Goal: Task Accomplishment & Management: Manage account settings

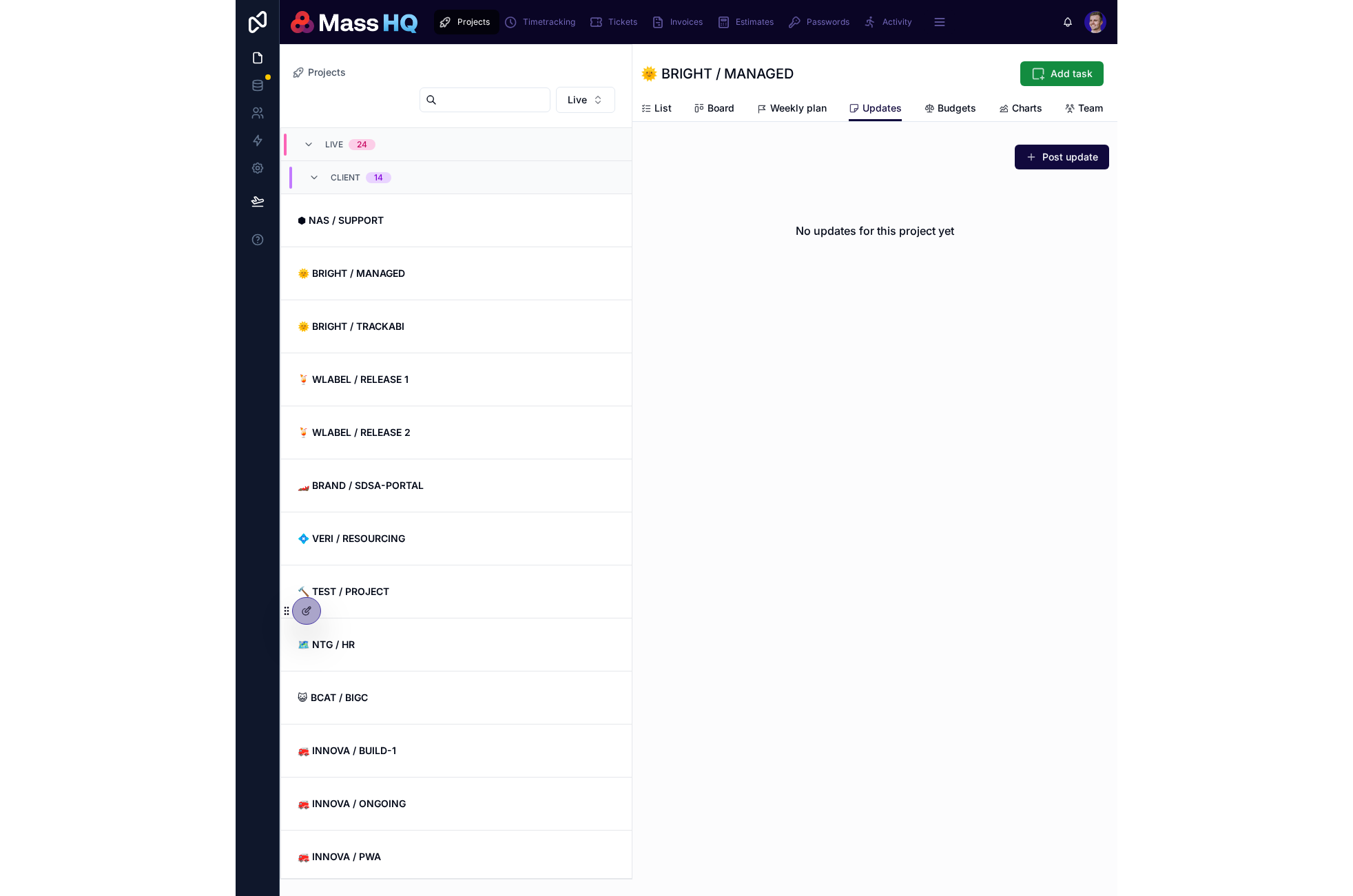
scroll to position [287, 0]
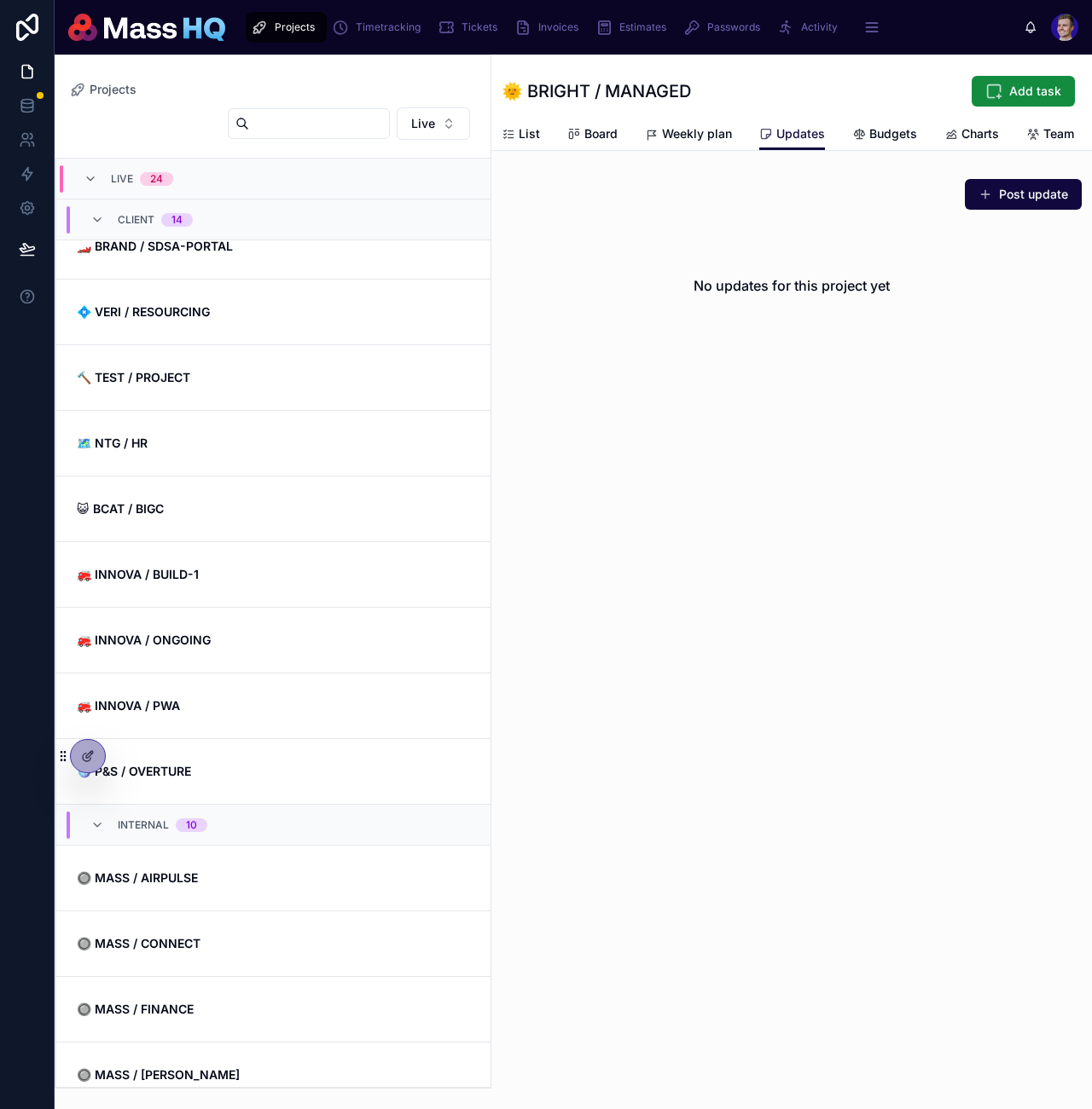
click at [857, 647] on div "Back to Projects Projects 🌞 BRIGHT / MANAGED Add task Updates List Board Weekly…" at bounding box center [791, 582] width 601 height 1055
click at [473, 19] on div "Tickets" at bounding box center [470, 27] width 67 height 27
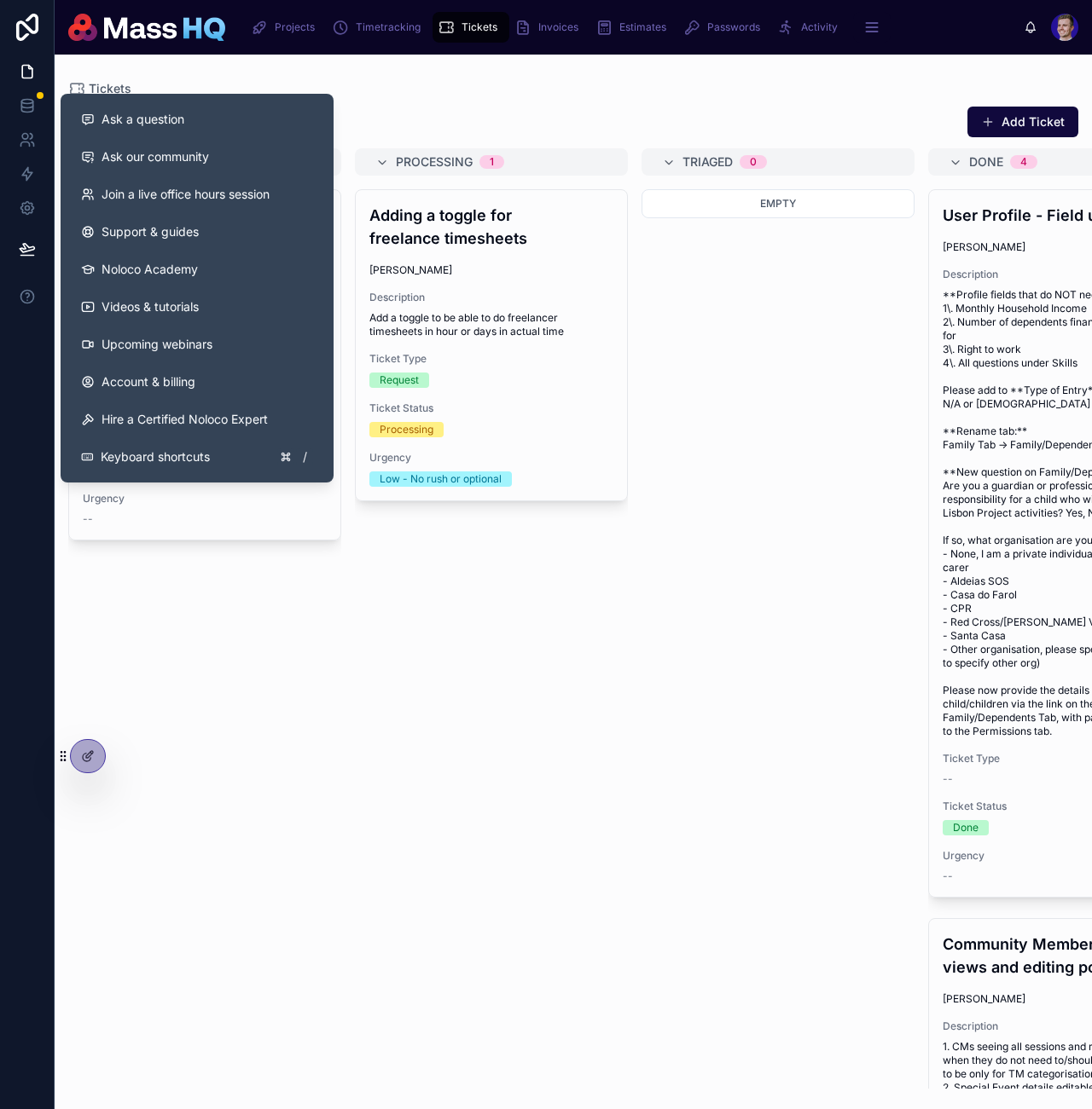
drag, startPoint x: 441, startPoint y: 661, endPoint x: 418, endPoint y: 638, distance: 32.5
click at [438, 662] on div "Adding a toggle for freelance timesheets Greta Butkeviciute Description Add a t…" at bounding box center [491, 639] width 273 height 900
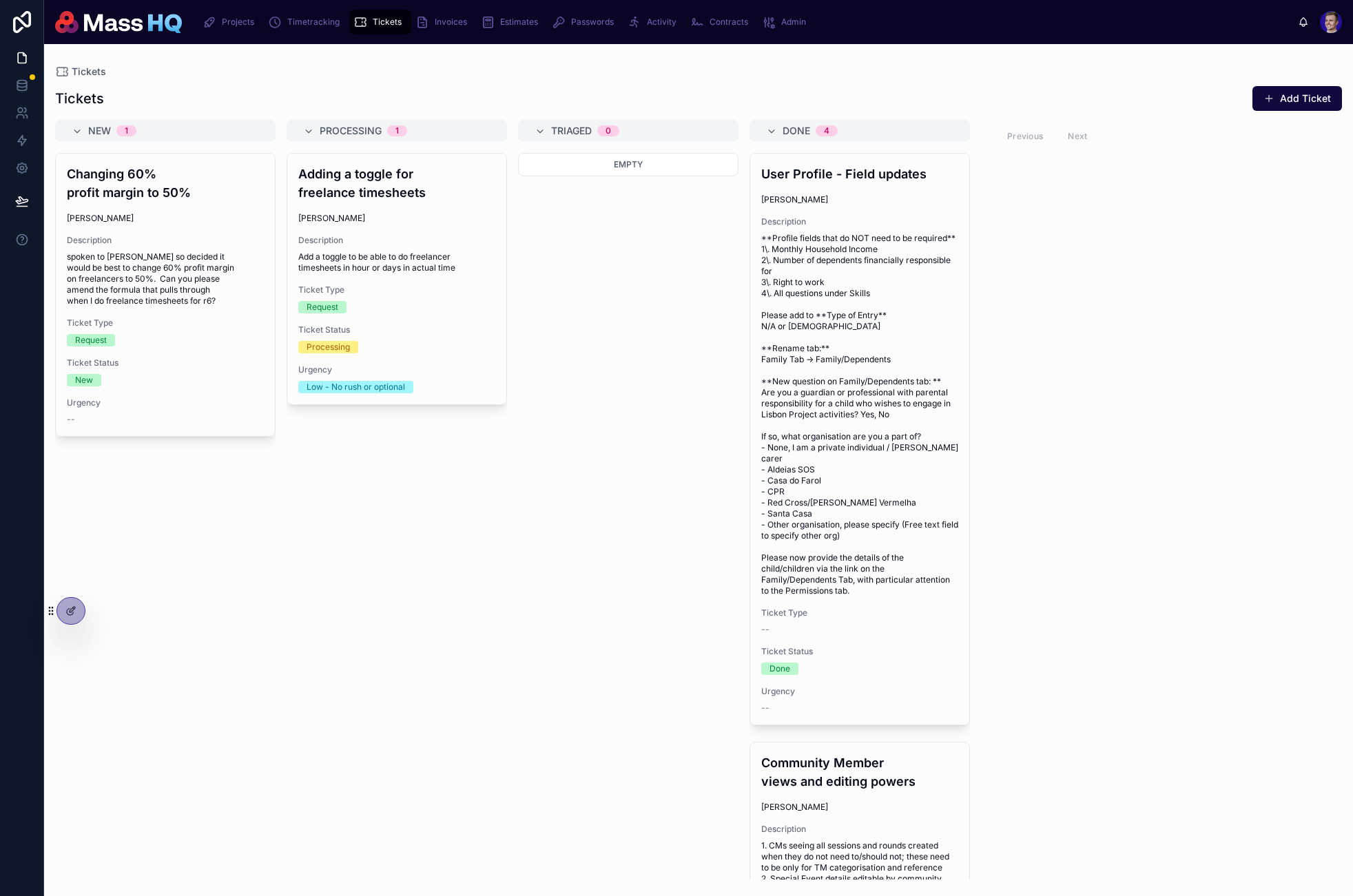
click at [150, 261] on span "spoken to [PERSON_NAME] so decided it would be best to change 60% profit margin…" at bounding box center [165, 278] width 197 height 55
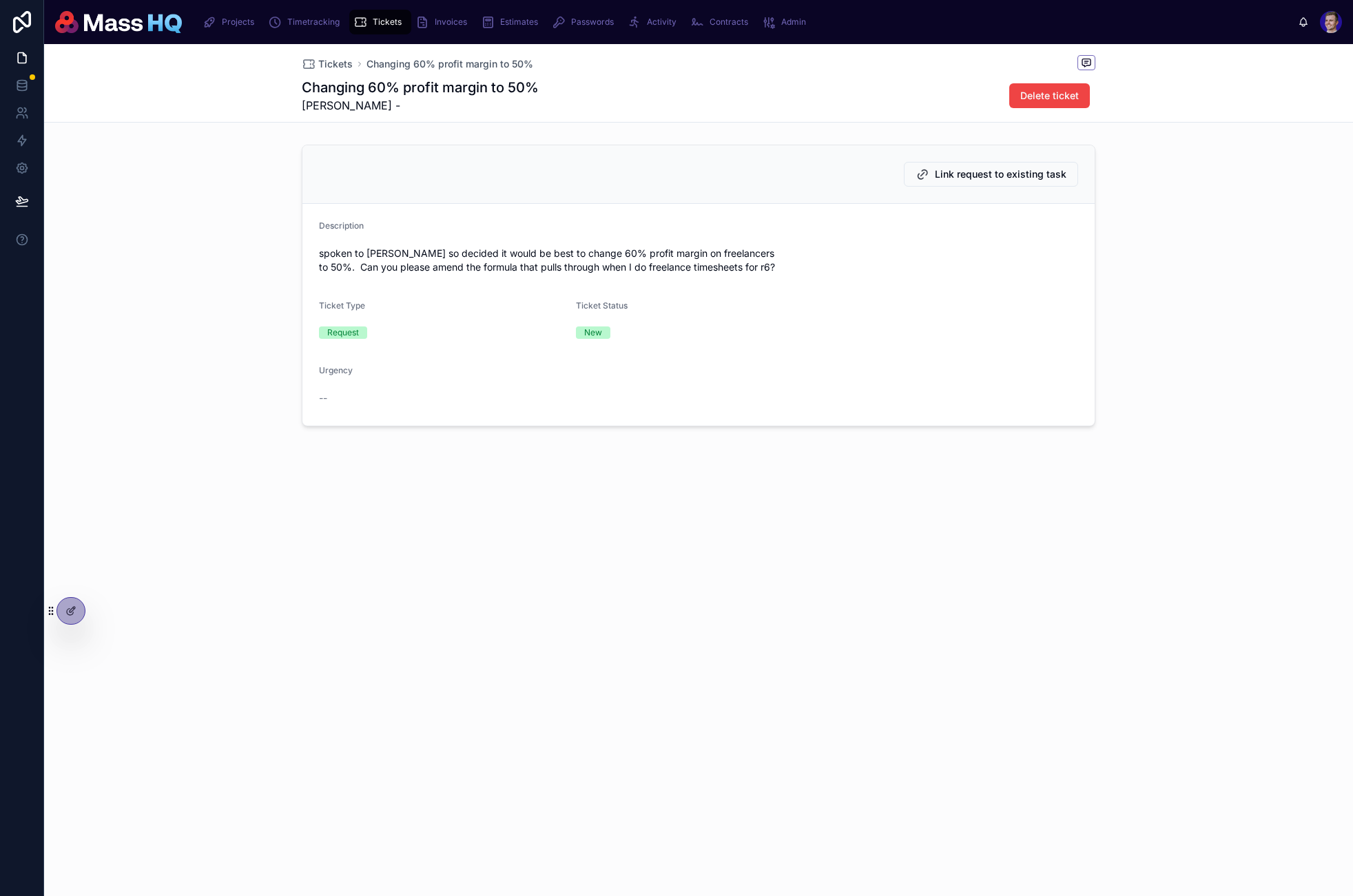
click at [685, 519] on div "Tickets Changing 60% profit margin to 50% Changing 60% profit margin to 50% Gre…" at bounding box center [699, 282] width 1309 height 476
click at [881, 174] on span "Link request to existing task" at bounding box center [1001, 174] width 131 height 14
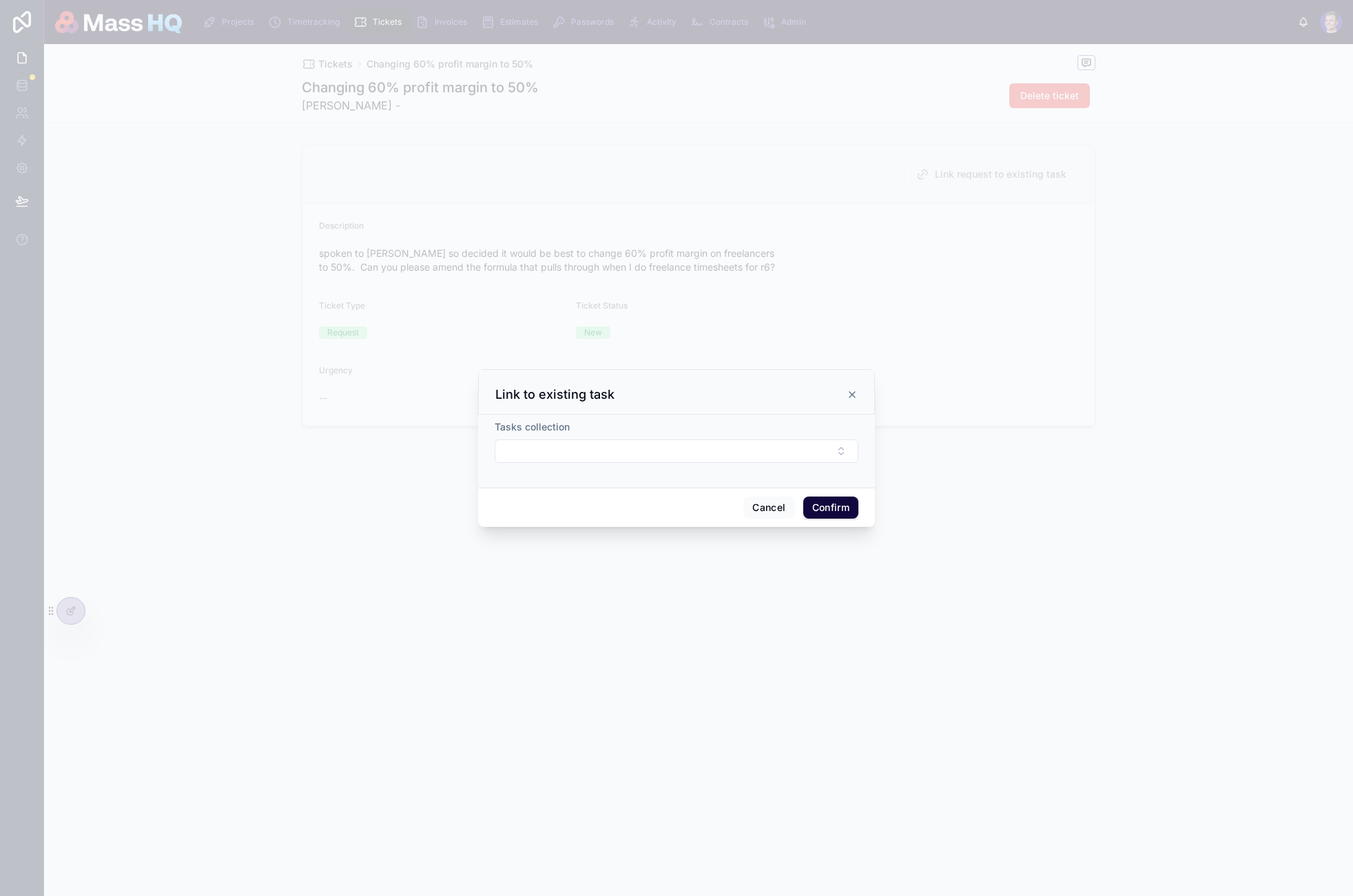
drag, startPoint x: 572, startPoint y: 429, endPoint x: 565, endPoint y: 445, distance: 17.5
click at [569, 433] on div "Tasks collection" at bounding box center [676, 427] width 363 height 14
click at [566, 445] on button "Select Button" at bounding box center [676, 451] width 363 height 24
click at [781, 512] on button "Cancel" at bounding box center [768, 507] width 51 height 22
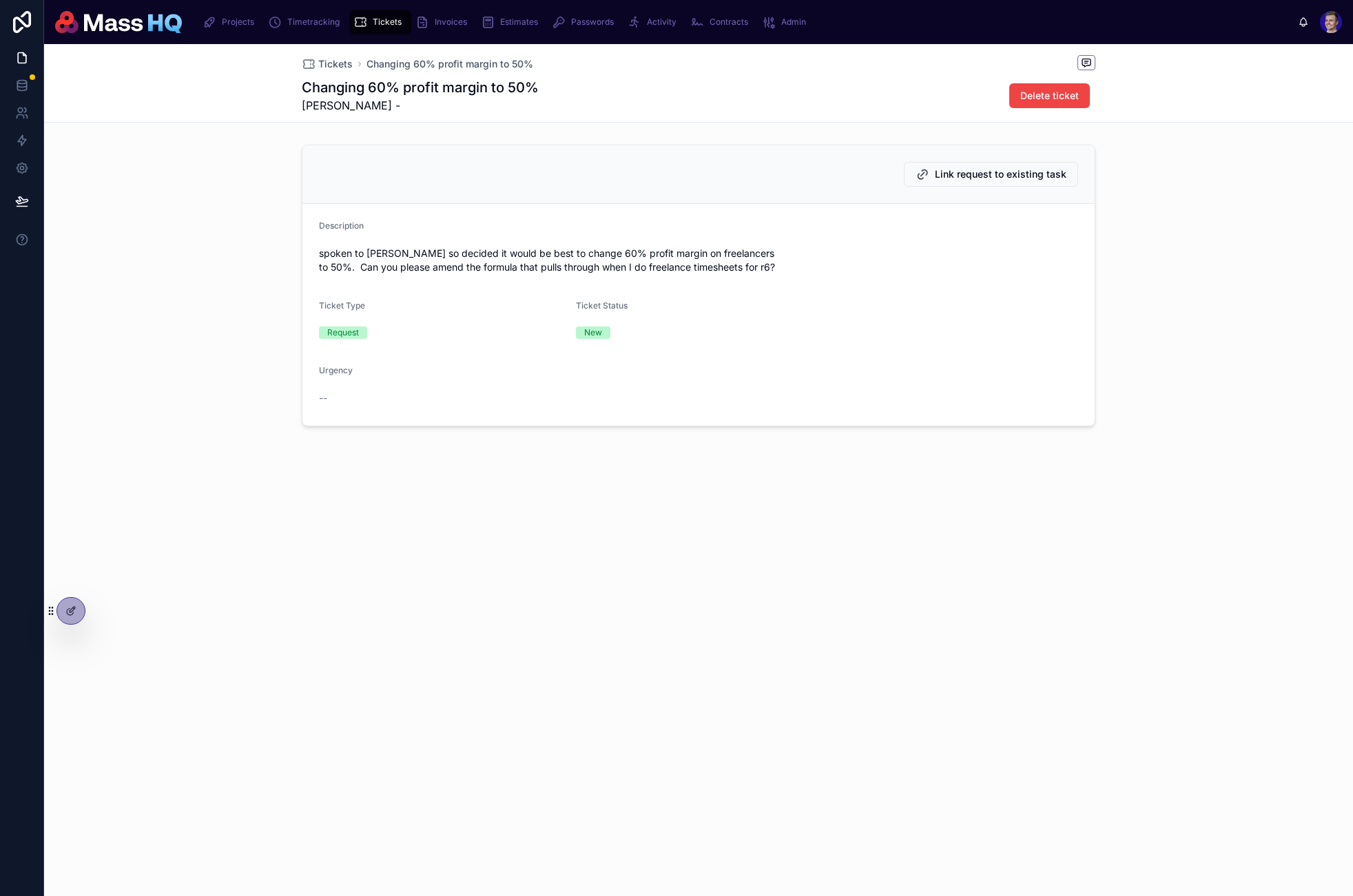
drag, startPoint x: 871, startPoint y: 578, endPoint x: 907, endPoint y: 433, distance: 149.4
click at [870, 577] on div "Tickets Changing 60% profit margin to 50% Changing 60% profit margin to 50% Gre…" at bounding box center [699, 471] width 1309 height 852
click at [881, 61] on span at bounding box center [1086, 63] width 18 height 16
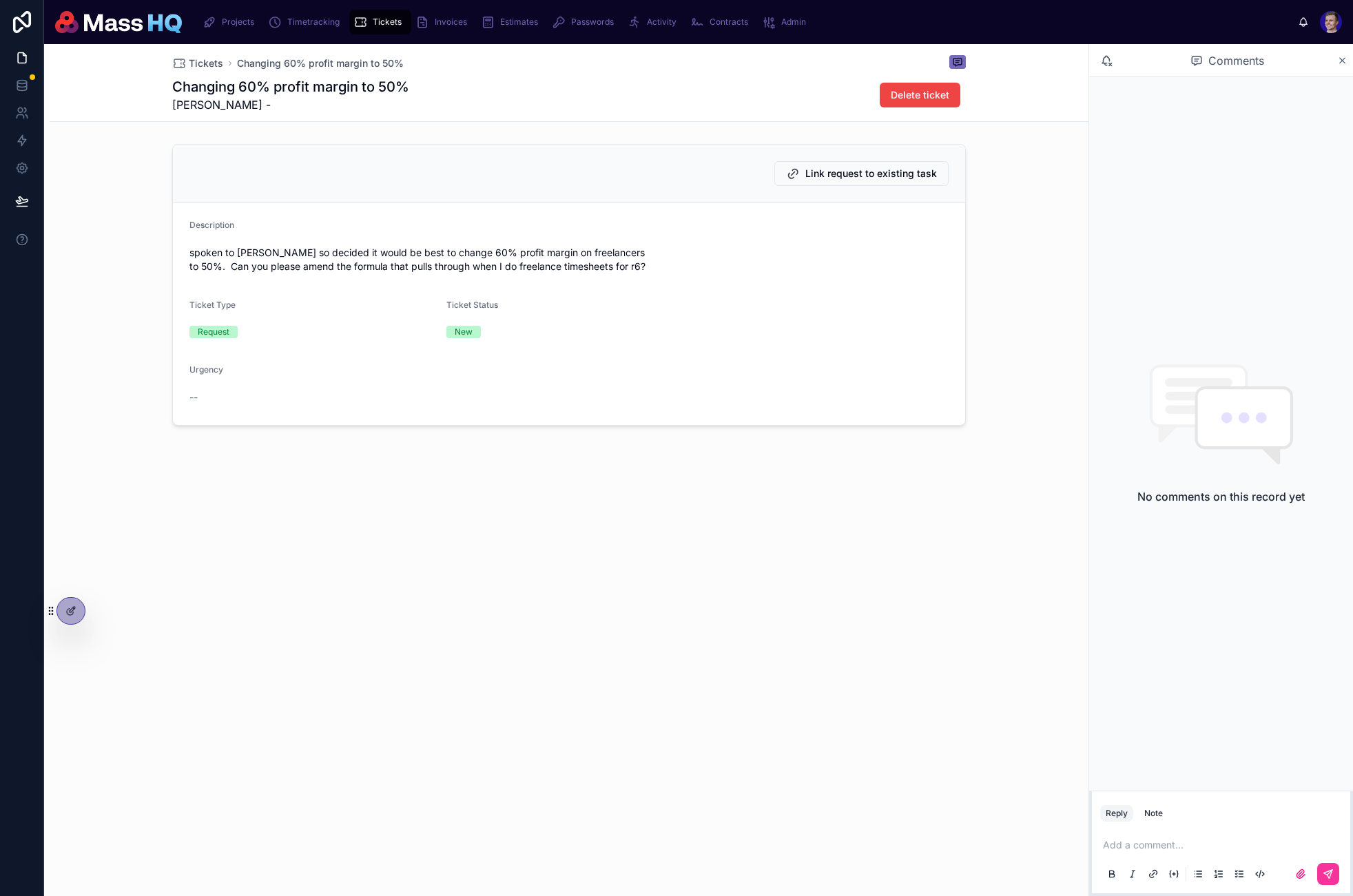
click at [652, 575] on div "Tickets Changing 60% profit margin to 50% Changing 60% profit margin to 50% Gre…" at bounding box center [566, 471] width 1044 height 852
click at [205, 75] on div "Tickets Changing 60% profit margin to 50% Changing 60% profit margin to 50% Gre…" at bounding box center [569, 83] width 793 height 77
click at [201, 52] on div "Tickets Changing 60% profit margin to 50% Changing 60% profit margin to 50% Gre…" at bounding box center [569, 83] width 793 height 77
click at [203, 64] on span "Tickets" at bounding box center [206, 63] width 35 height 14
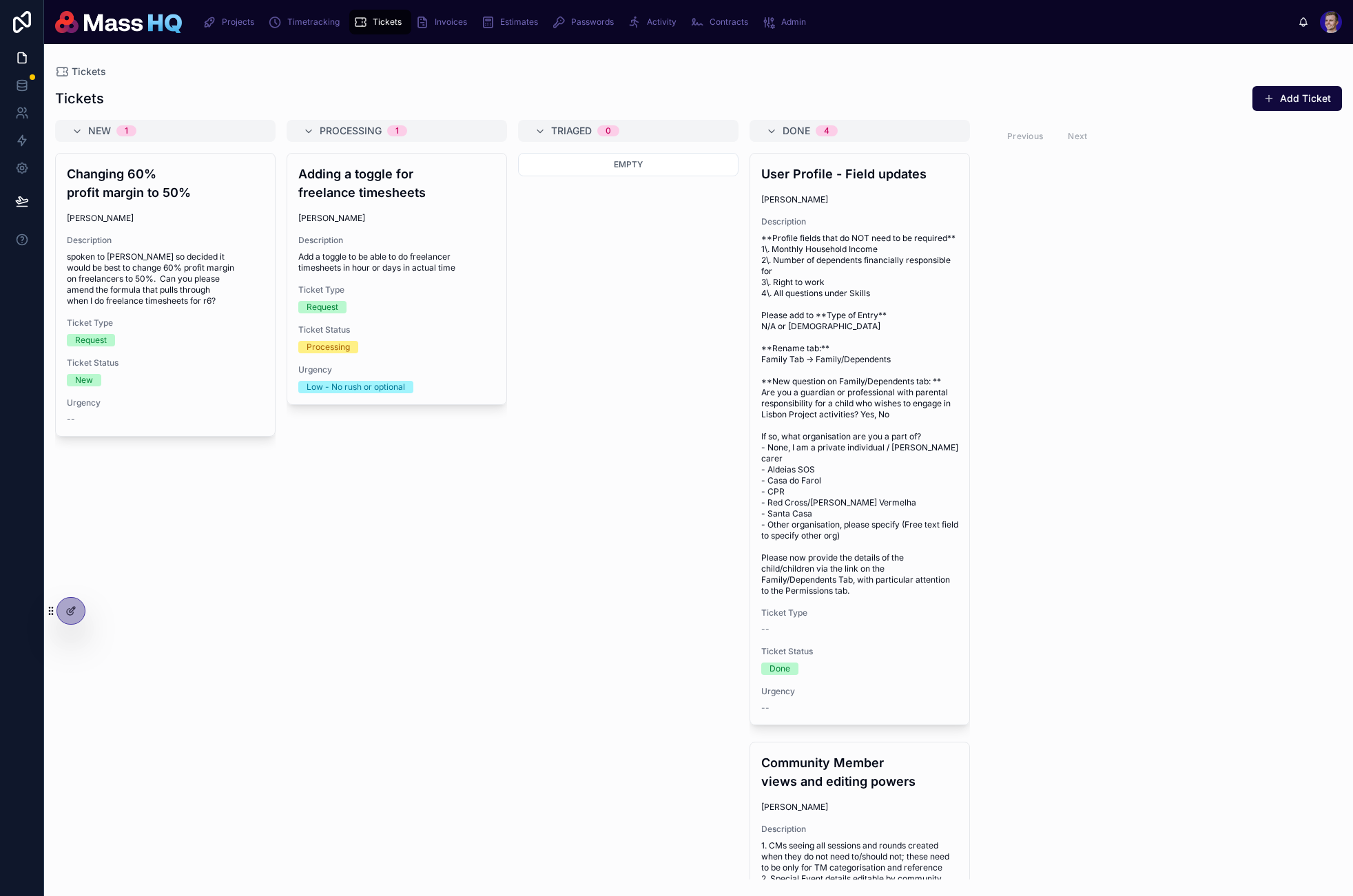
click at [408, 196] on h4 "Adding a toggle for freelance timesheets" at bounding box center [397, 183] width 197 height 37
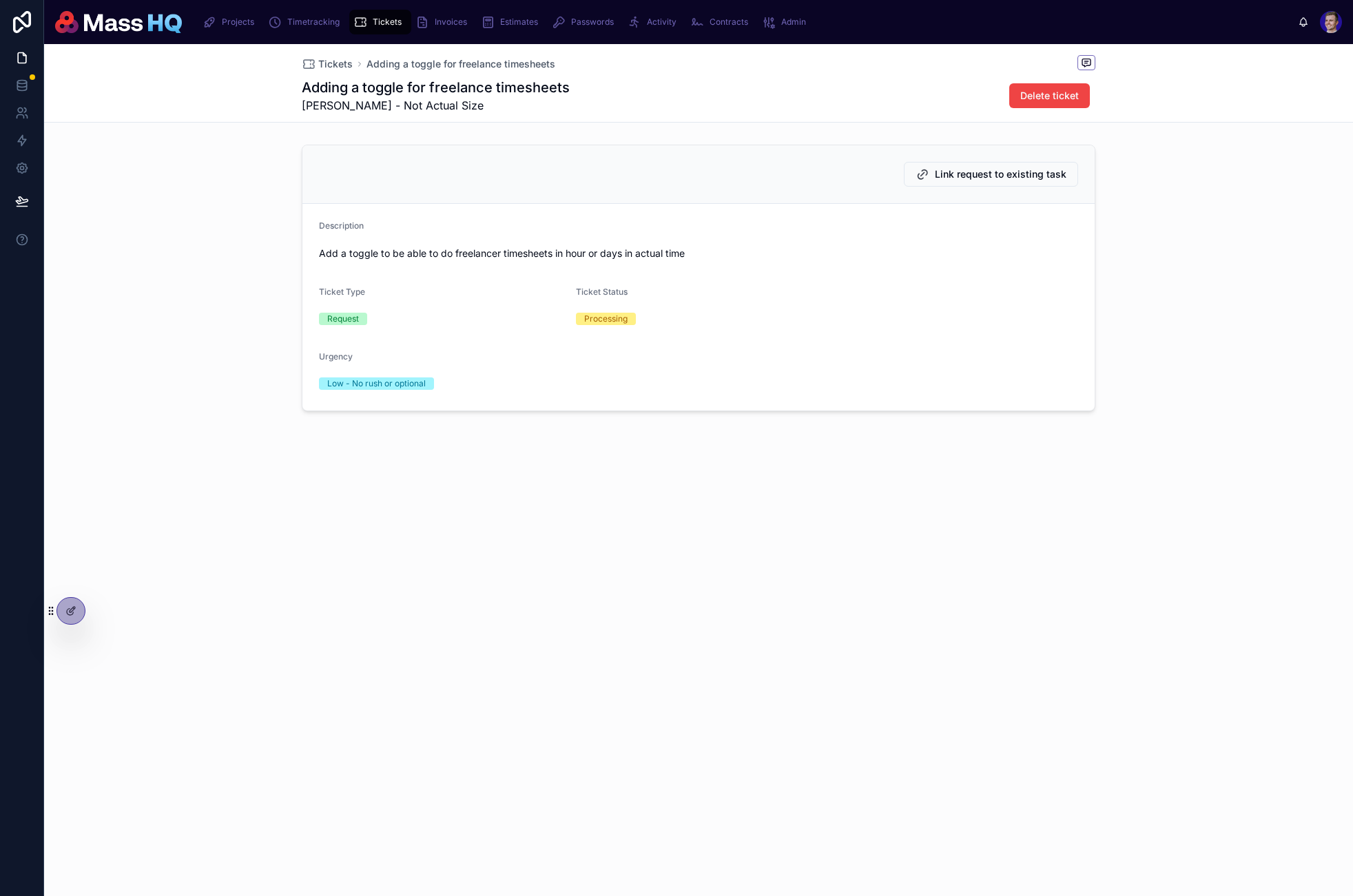
click at [881, 58] on icon at bounding box center [1086, 62] width 11 height 11
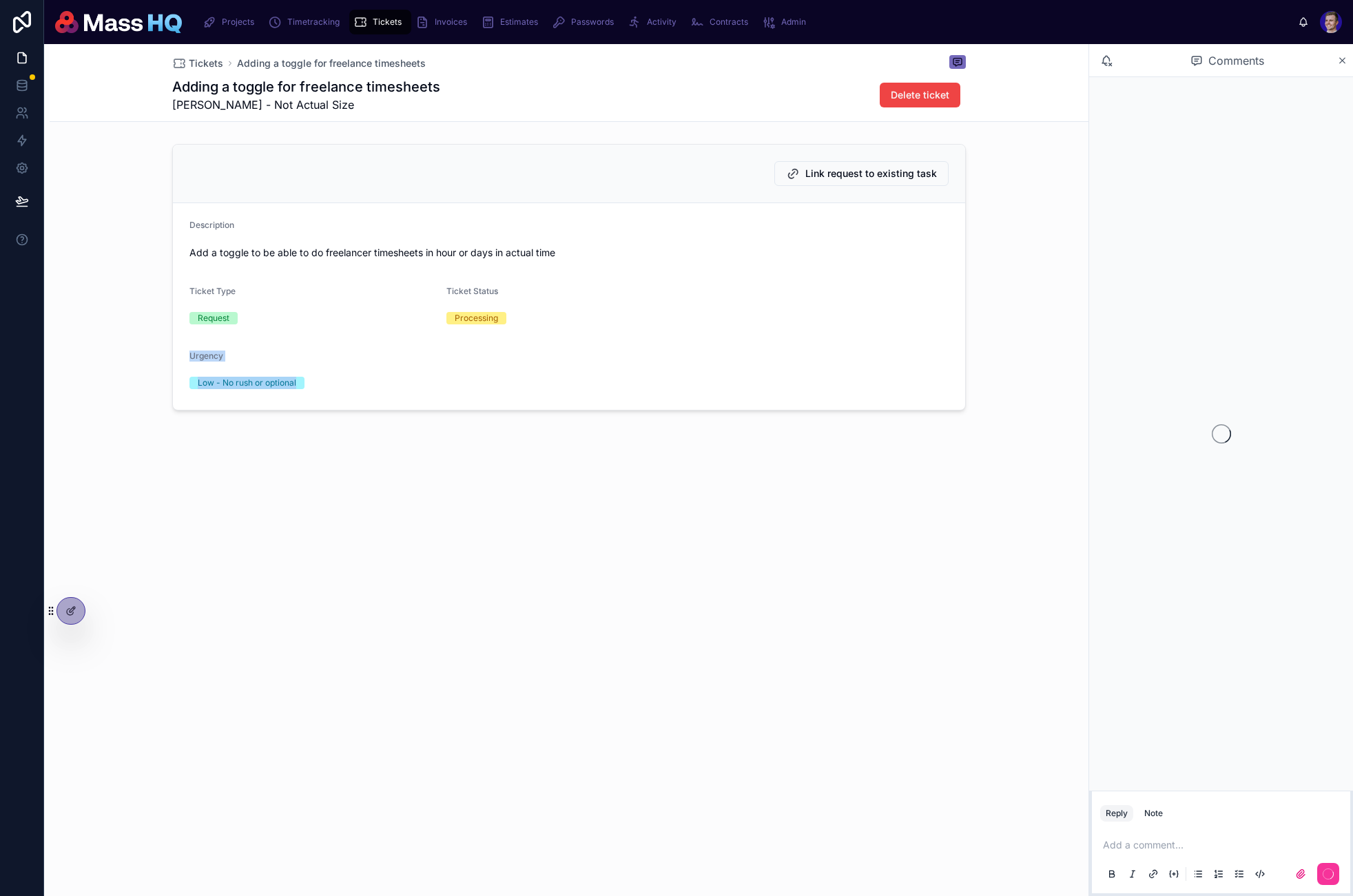
click at [467, 437] on div "Tickets Adding a toggle for freelance timesheets Adding a toggle for freelance …" at bounding box center [569, 274] width 1038 height 460
click at [211, 65] on span "Tickets" at bounding box center [206, 63] width 35 height 14
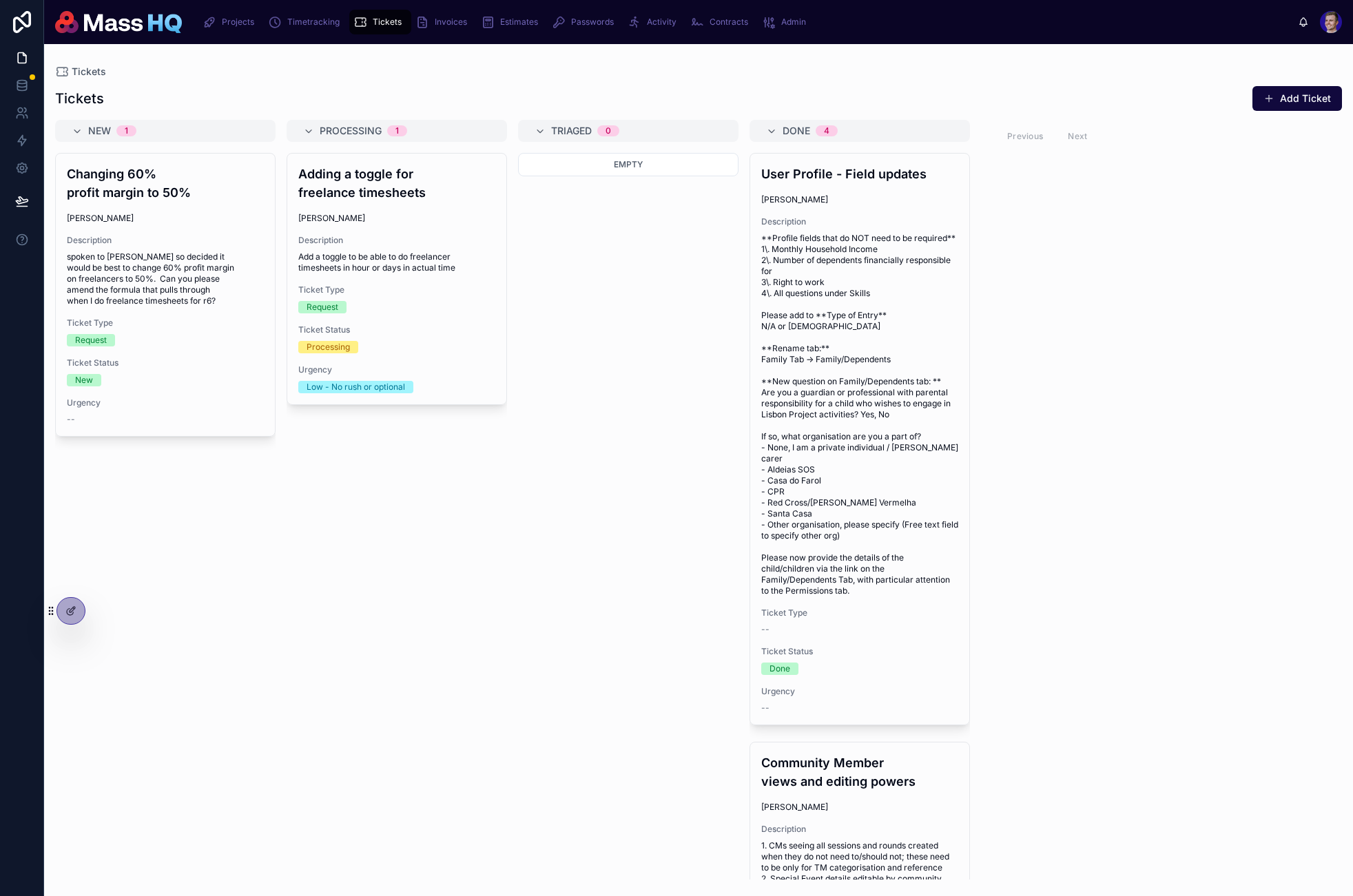
drag, startPoint x: 56, startPoint y: 598, endPoint x: 55, endPoint y: 609, distance: 11.0
click at [56, 598] on div at bounding box center [66, 611] width 40 height 27
click at [59, 609] on div at bounding box center [70, 611] width 27 height 26
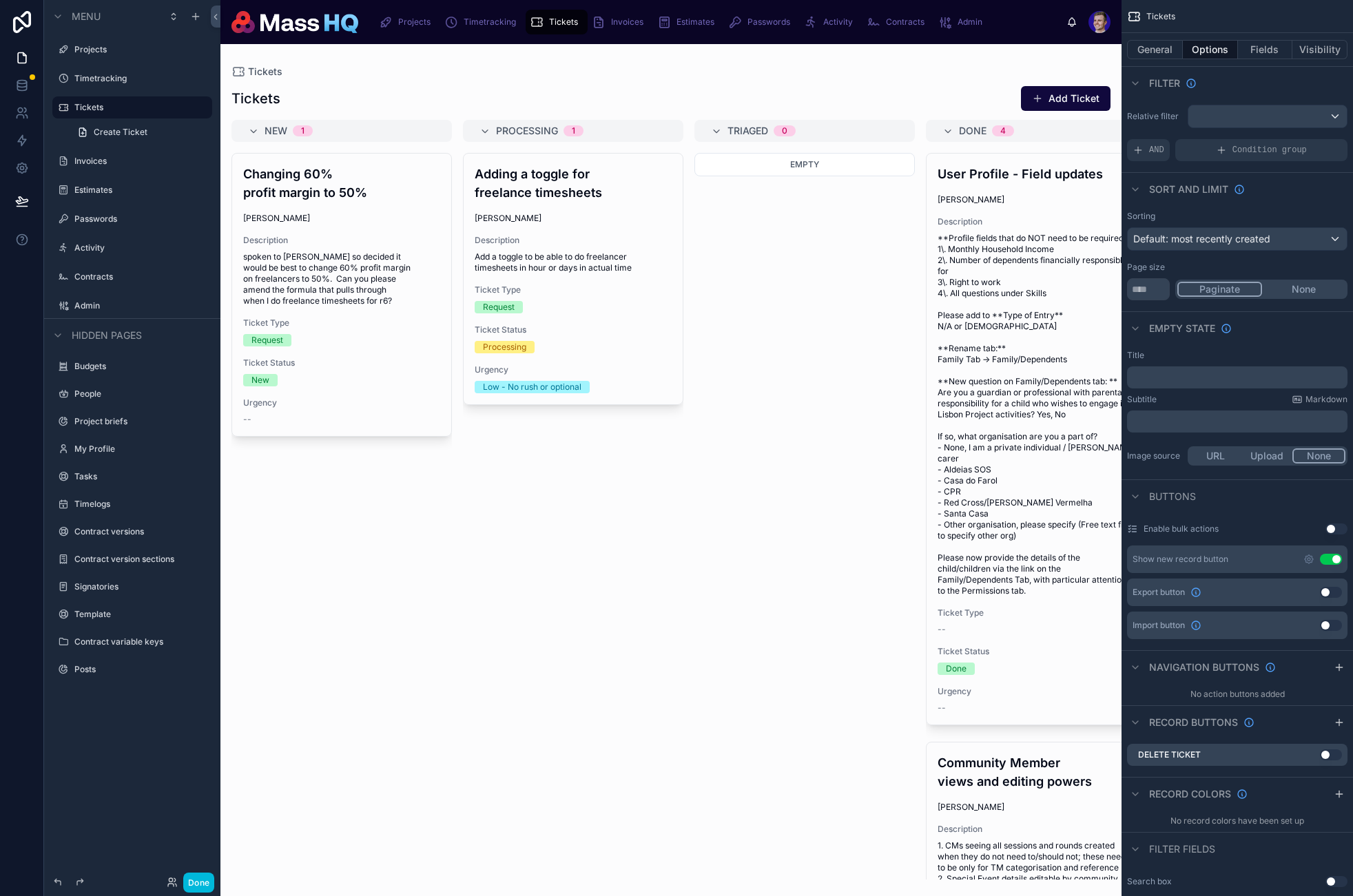
click at [881, 88] on div at bounding box center [671, 471] width 901 height 852
click at [881, 98] on button "Add Ticket" at bounding box center [1065, 99] width 89 height 25
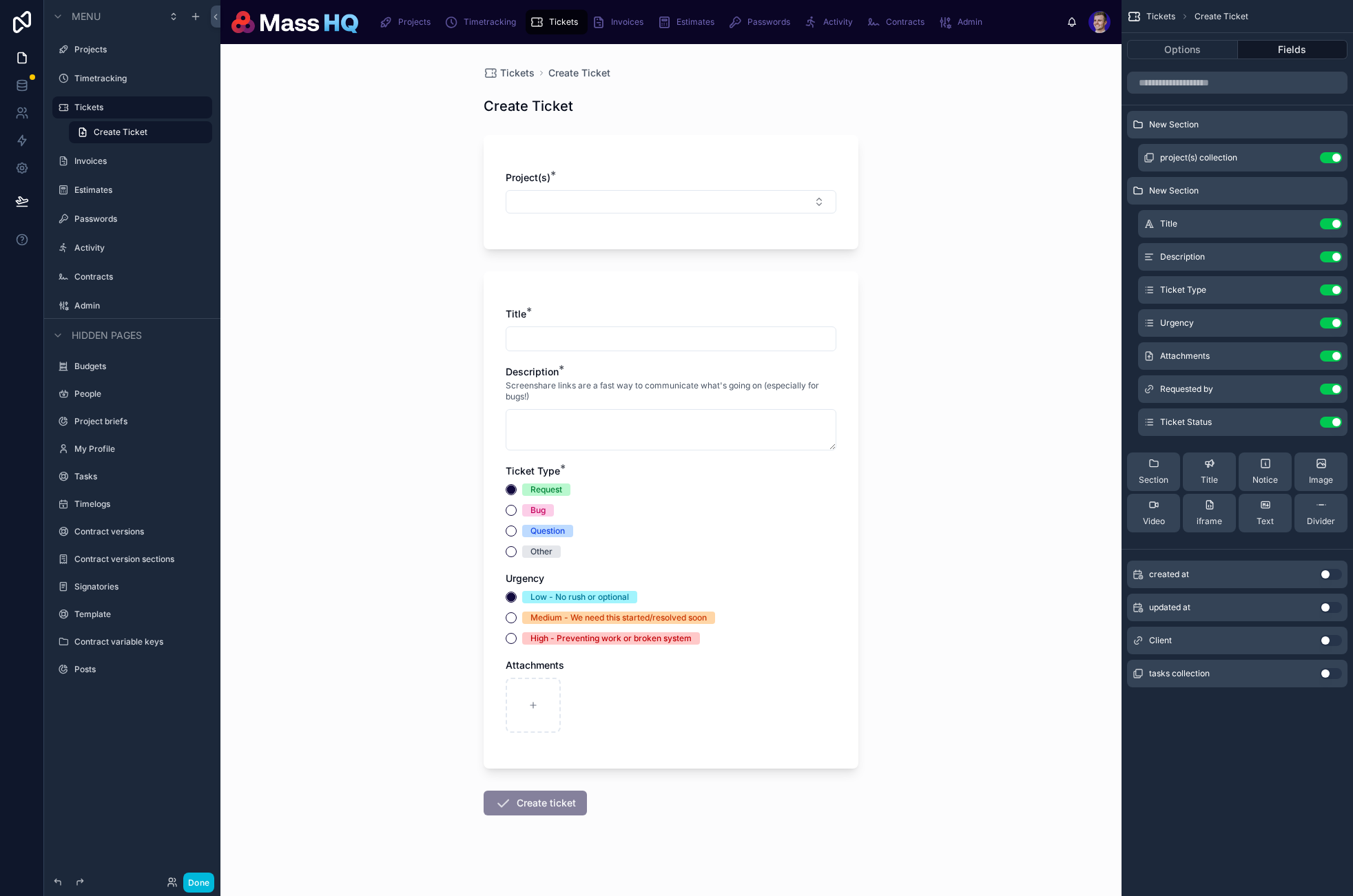
click at [358, 779] on div "Tickets Create Ticket Create Ticket Project(s) * Title * Description * Screensh…" at bounding box center [671, 471] width 901 height 852
click at [191, 884] on button "Done" at bounding box center [199, 883] width 31 height 20
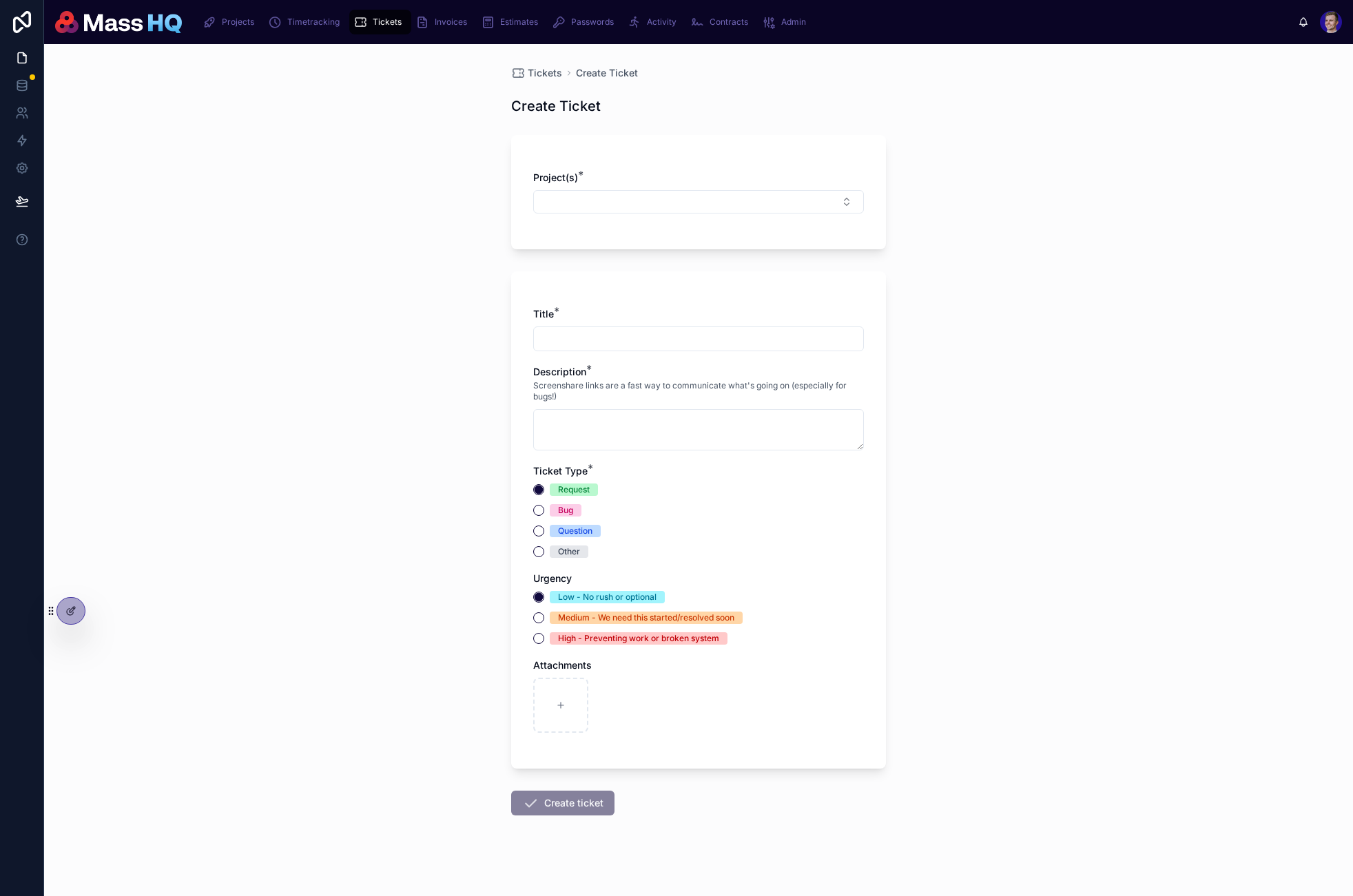
click at [537, 68] on span "Tickets" at bounding box center [544, 73] width 35 height 14
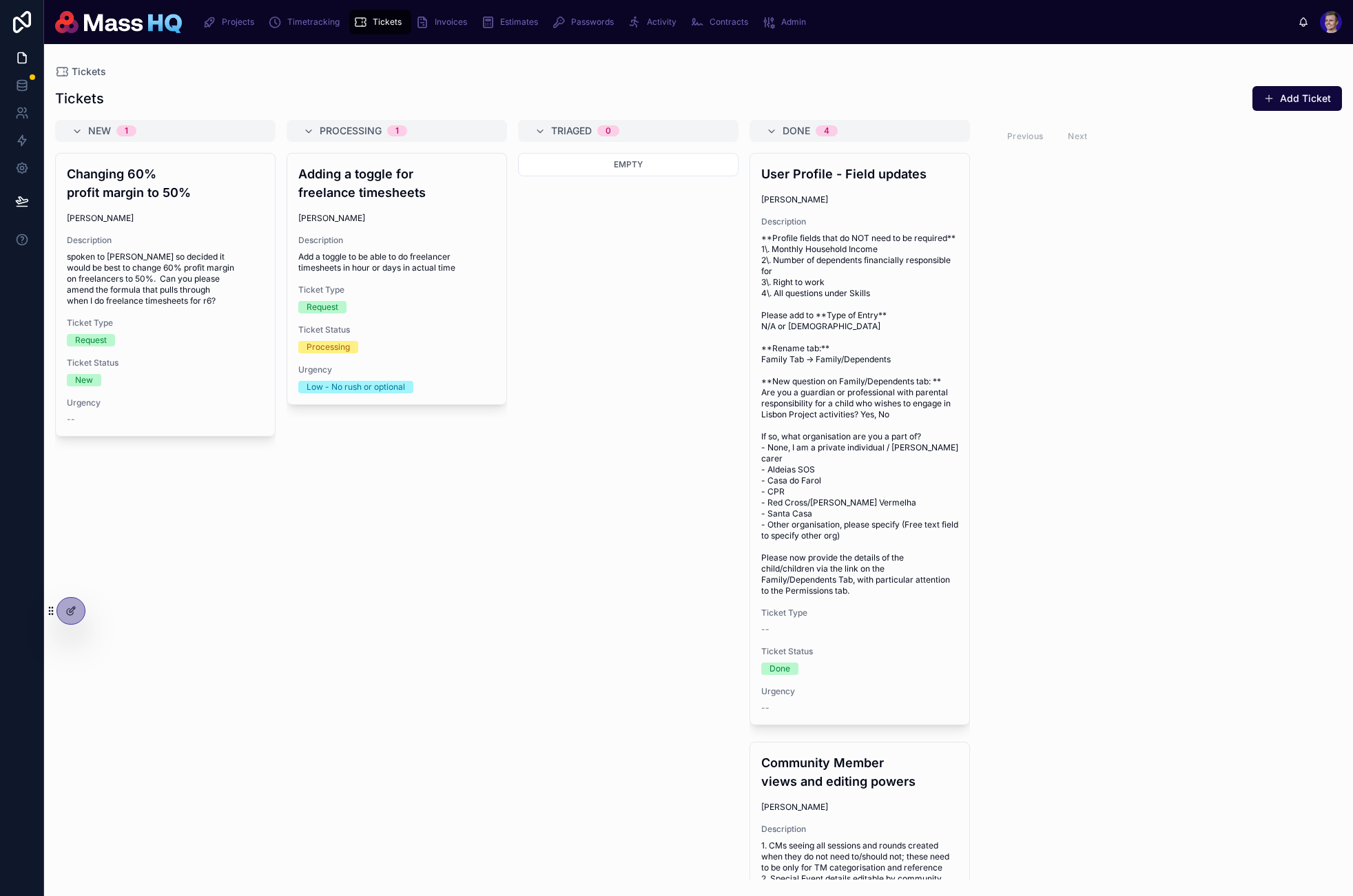
click at [79, 617] on div at bounding box center [70, 611] width 27 height 26
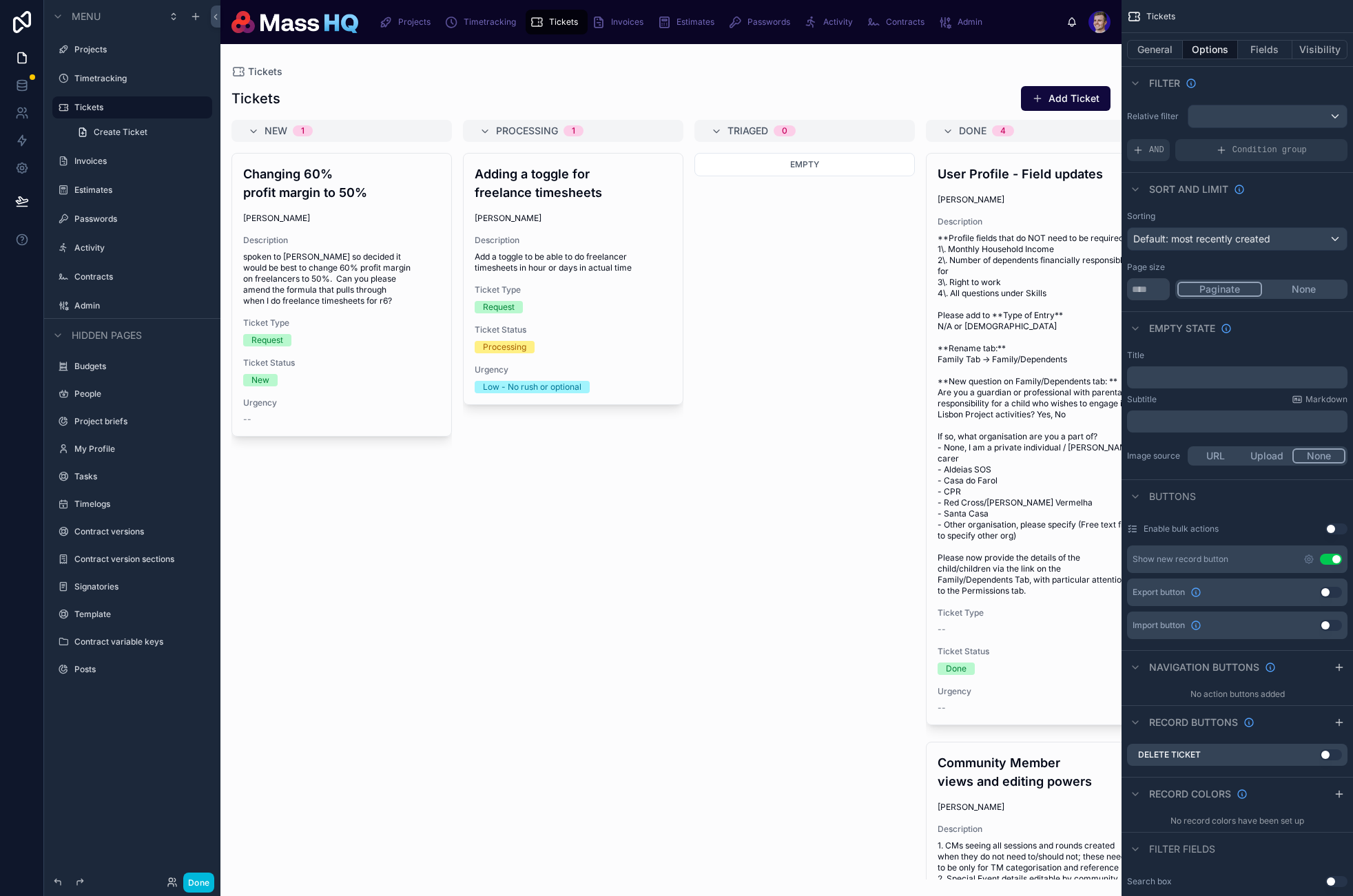
click at [881, 98] on div at bounding box center [671, 471] width 901 height 852
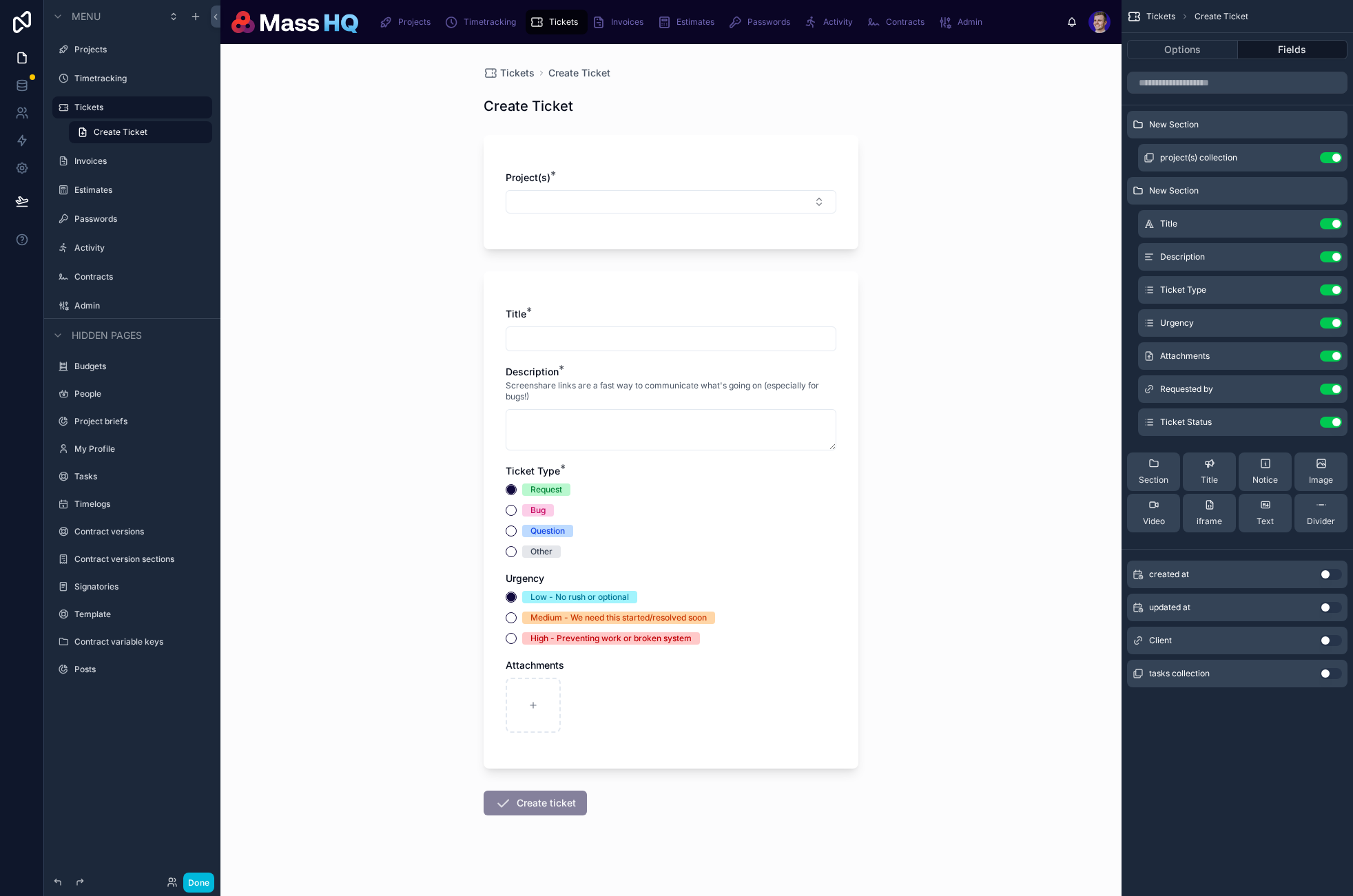
click at [0, 0] on icon "scrollable content" at bounding box center [0, 0] width 0 height 0
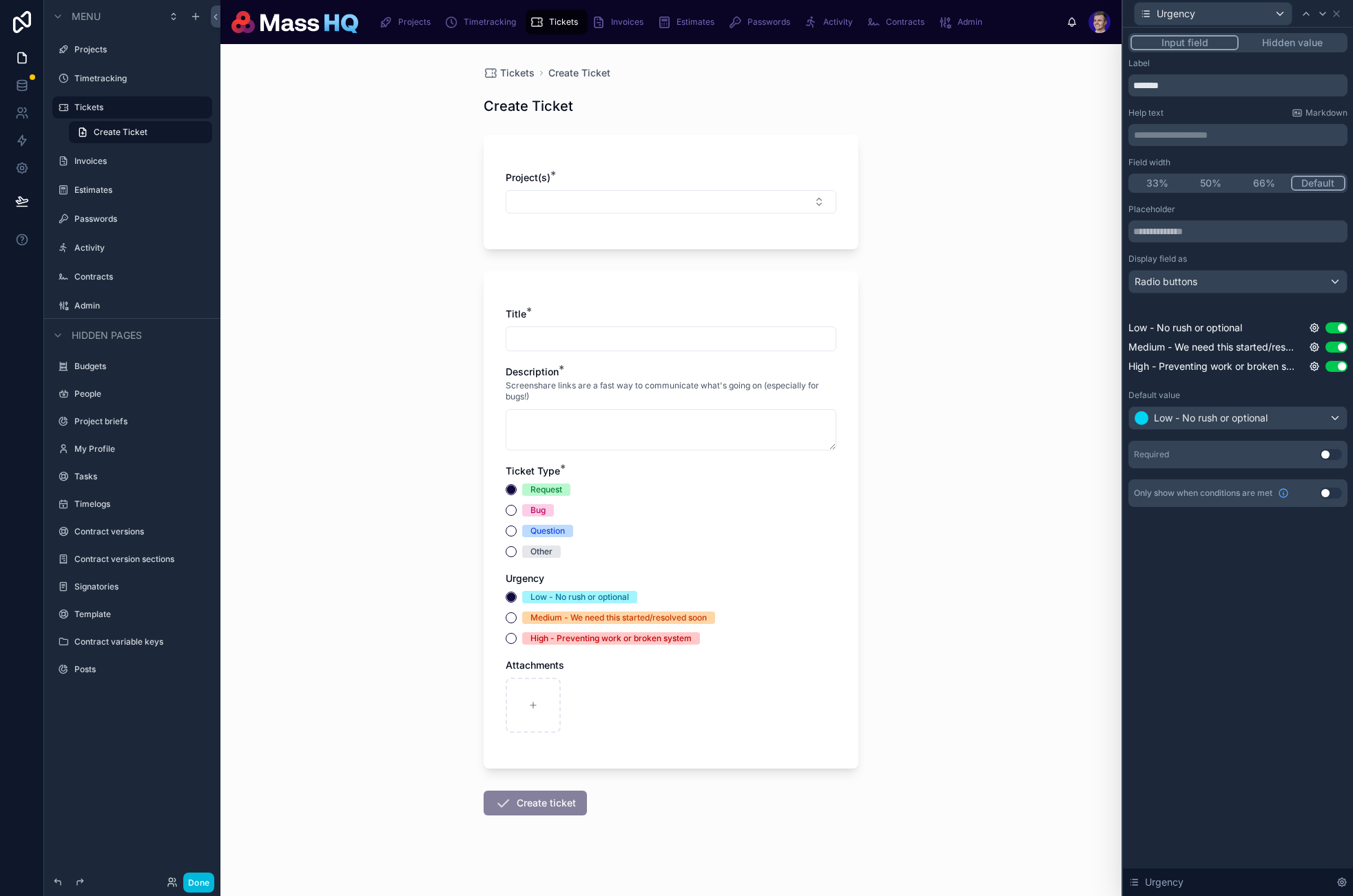
click at [881, 460] on div "Required Use setting" at bounding box center [1238, 454] width 219 height 27
click at [881, 454] on button "Use setting" at bounding box center [1331, 454] width 22 height 11
click at [204, 878] on button "Done" at bounding box center [199, 883] width 31 height 20
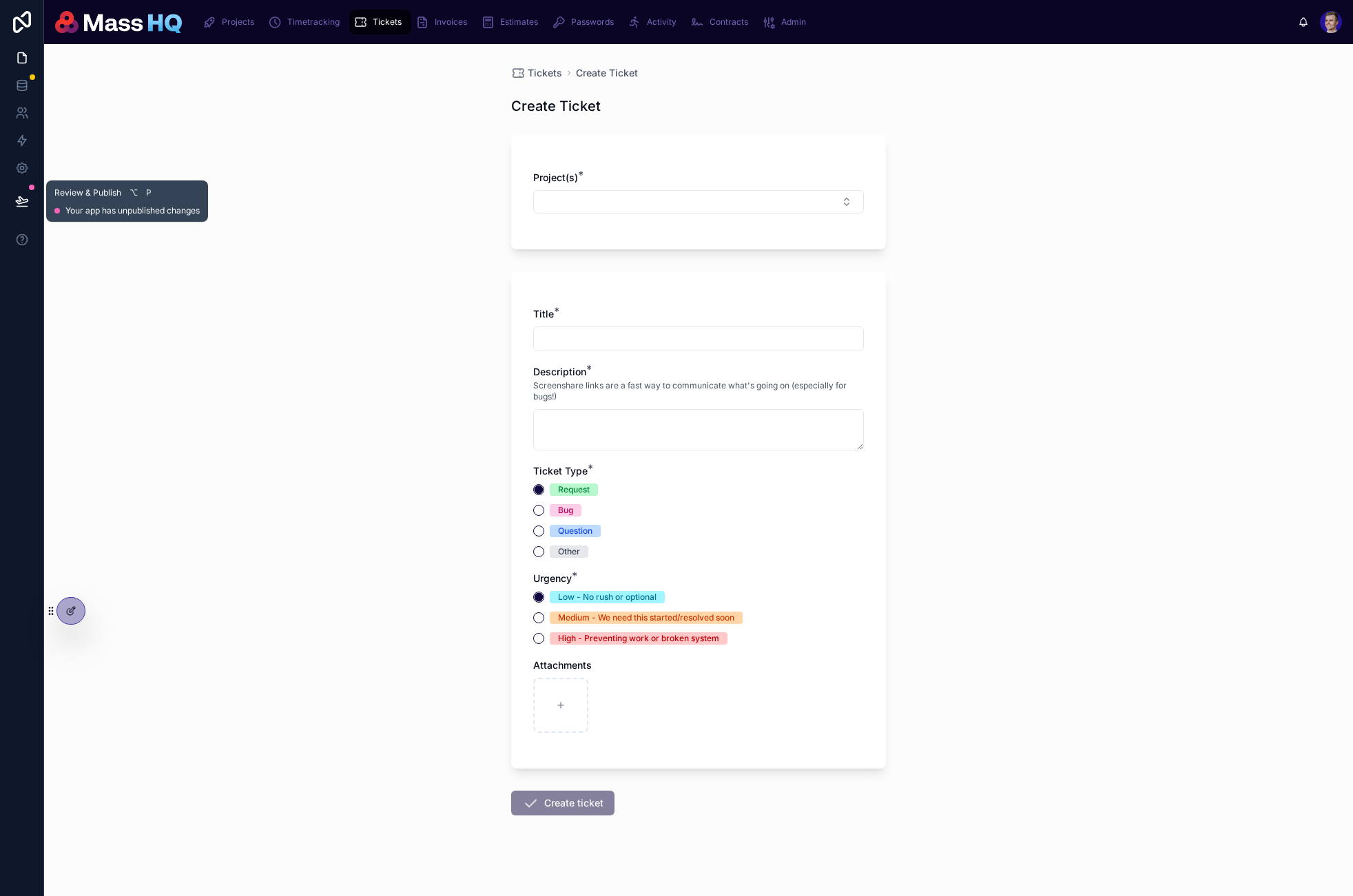
click at [28, 200] on button at bounding box center [21, 201] width 30 height 38
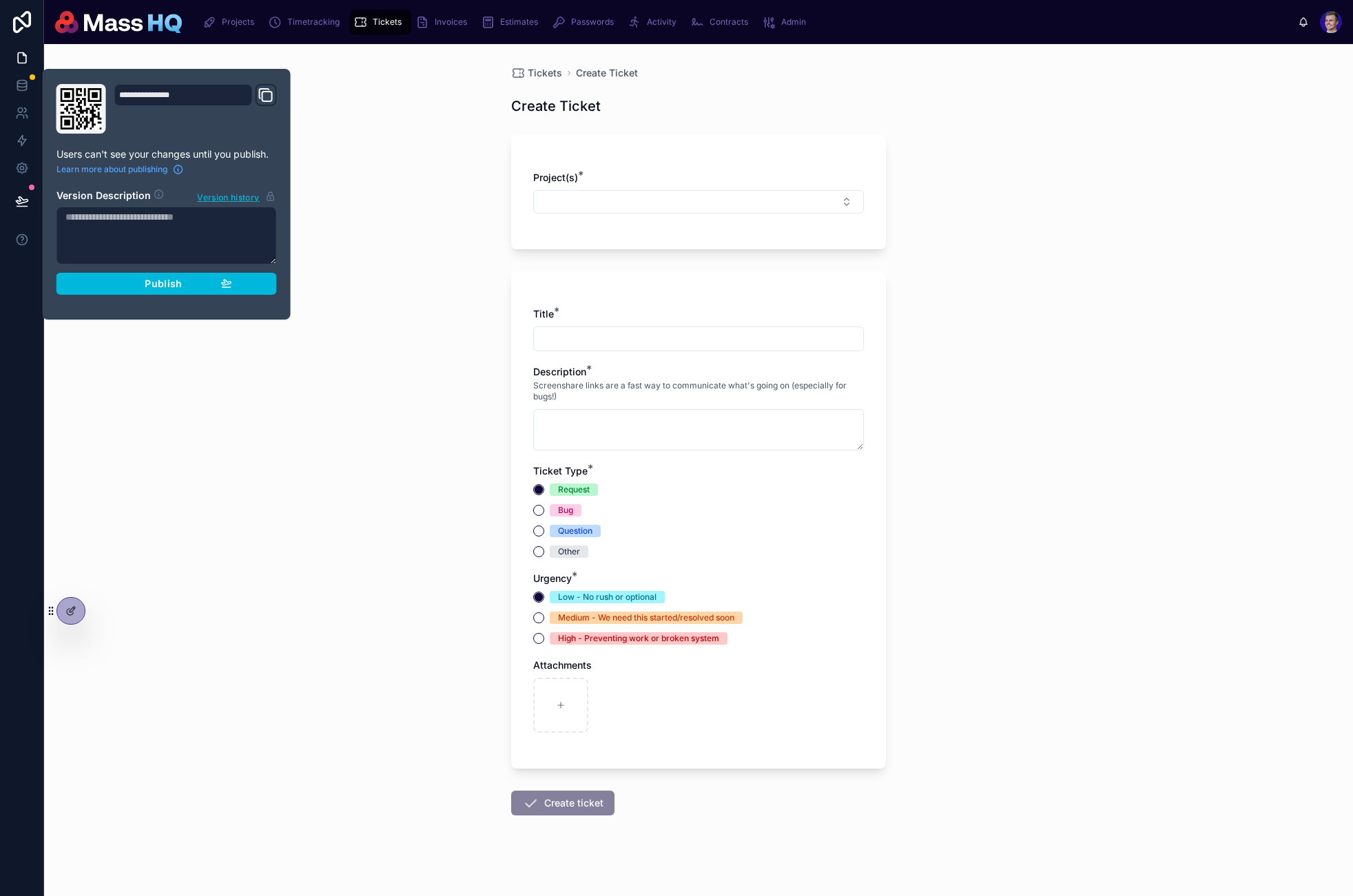
click at [146, 275] on button "Publish" at bounding box center [166, 284] width 220 height 22
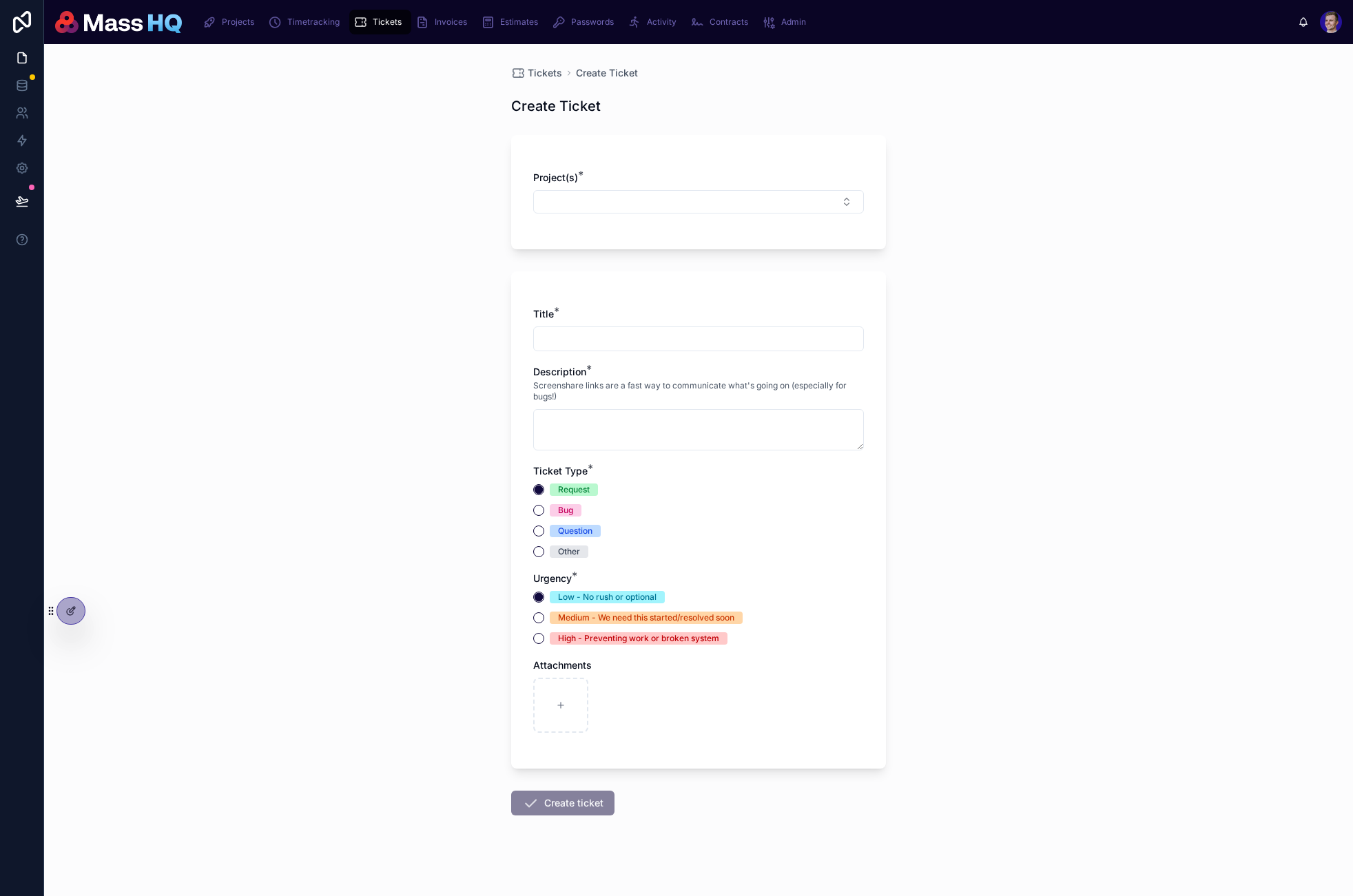
click at [529, 78] on span "Tickets" at bounding box center [544, 73] width 35 height 14
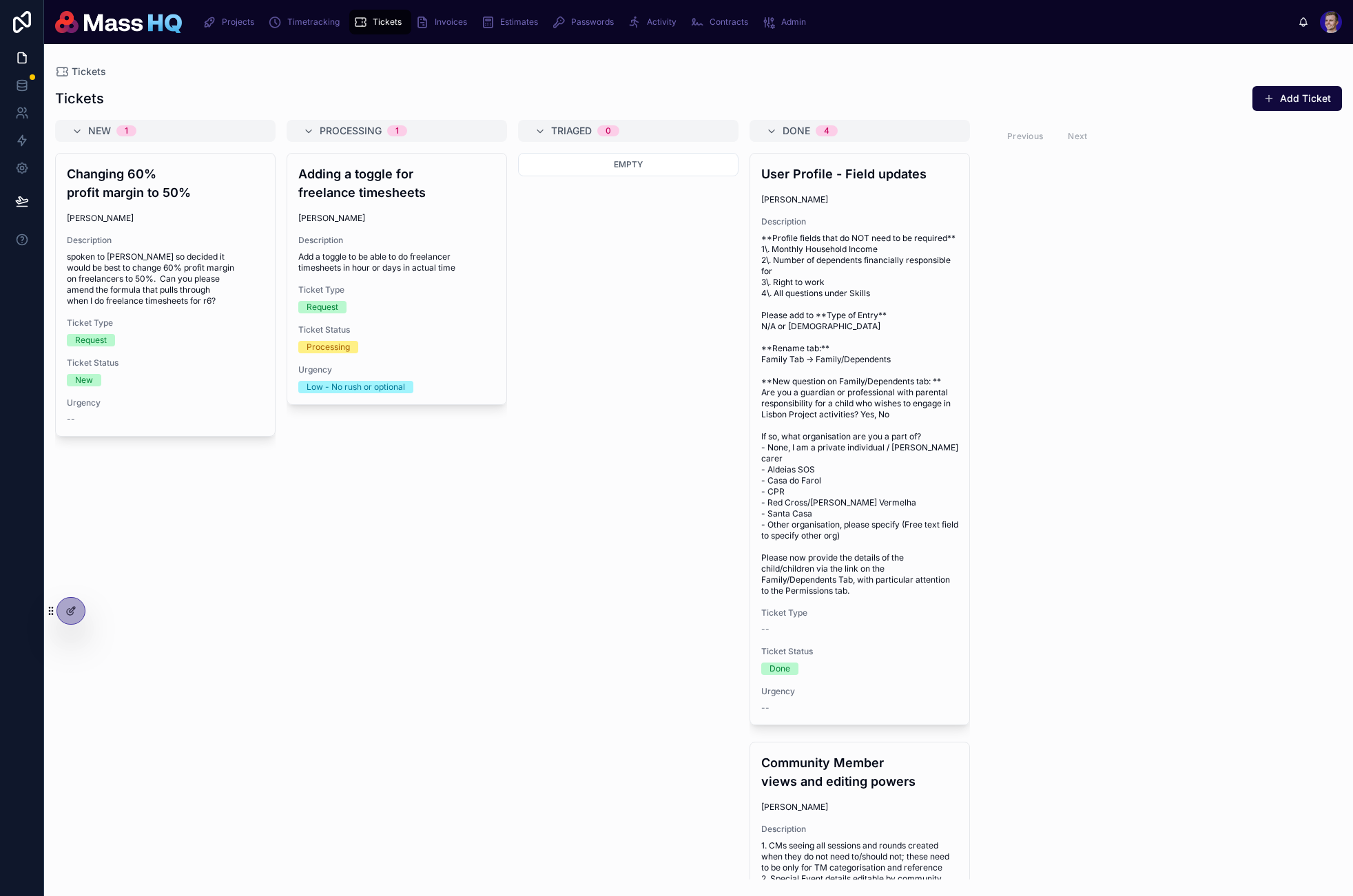
click at [0, 0] on icon at bounding box center [0, 0] width 0 height 0
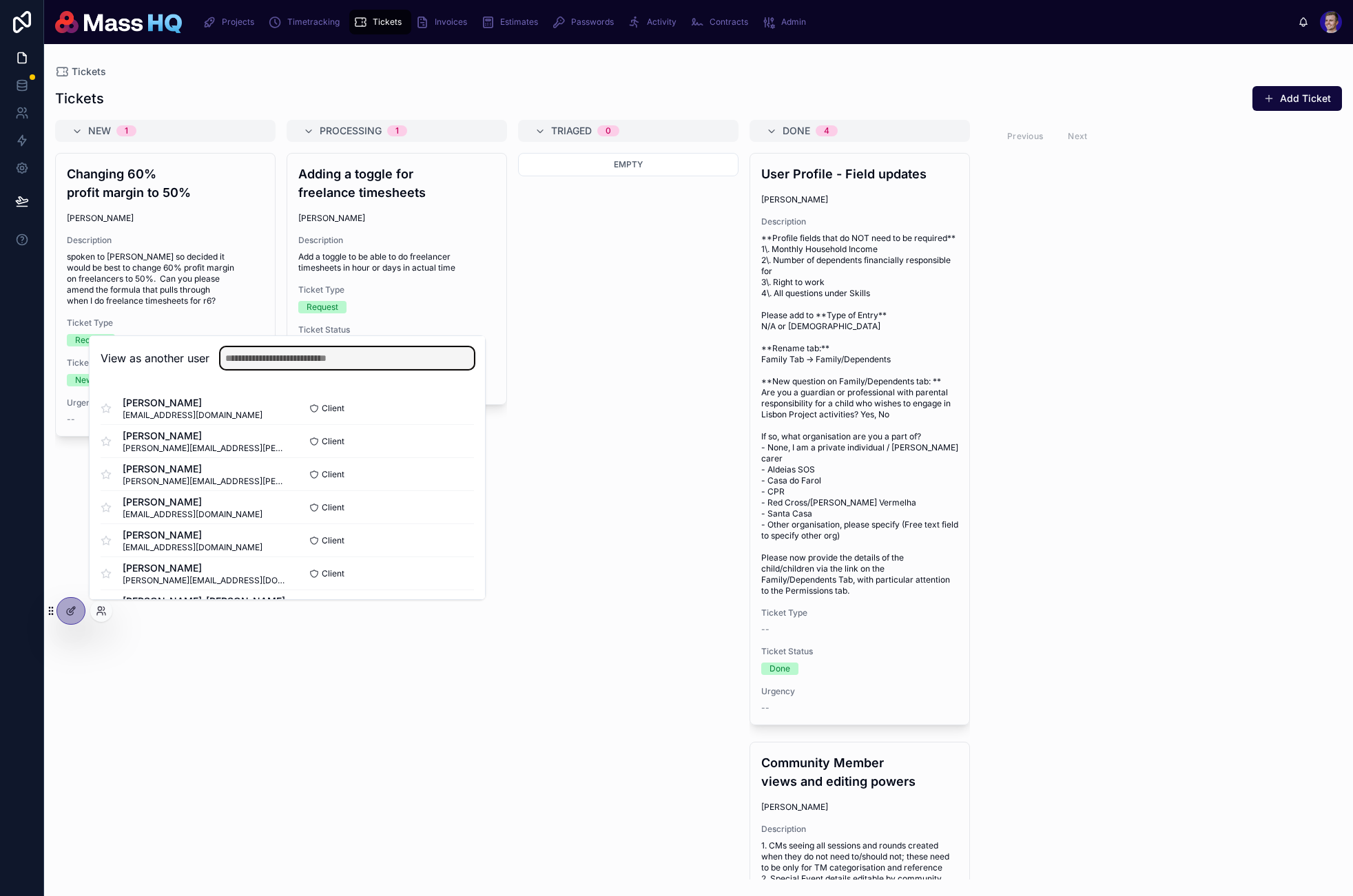
click at [301, 349] on input "text" at bounding box center [346, 358] width 253 height 22
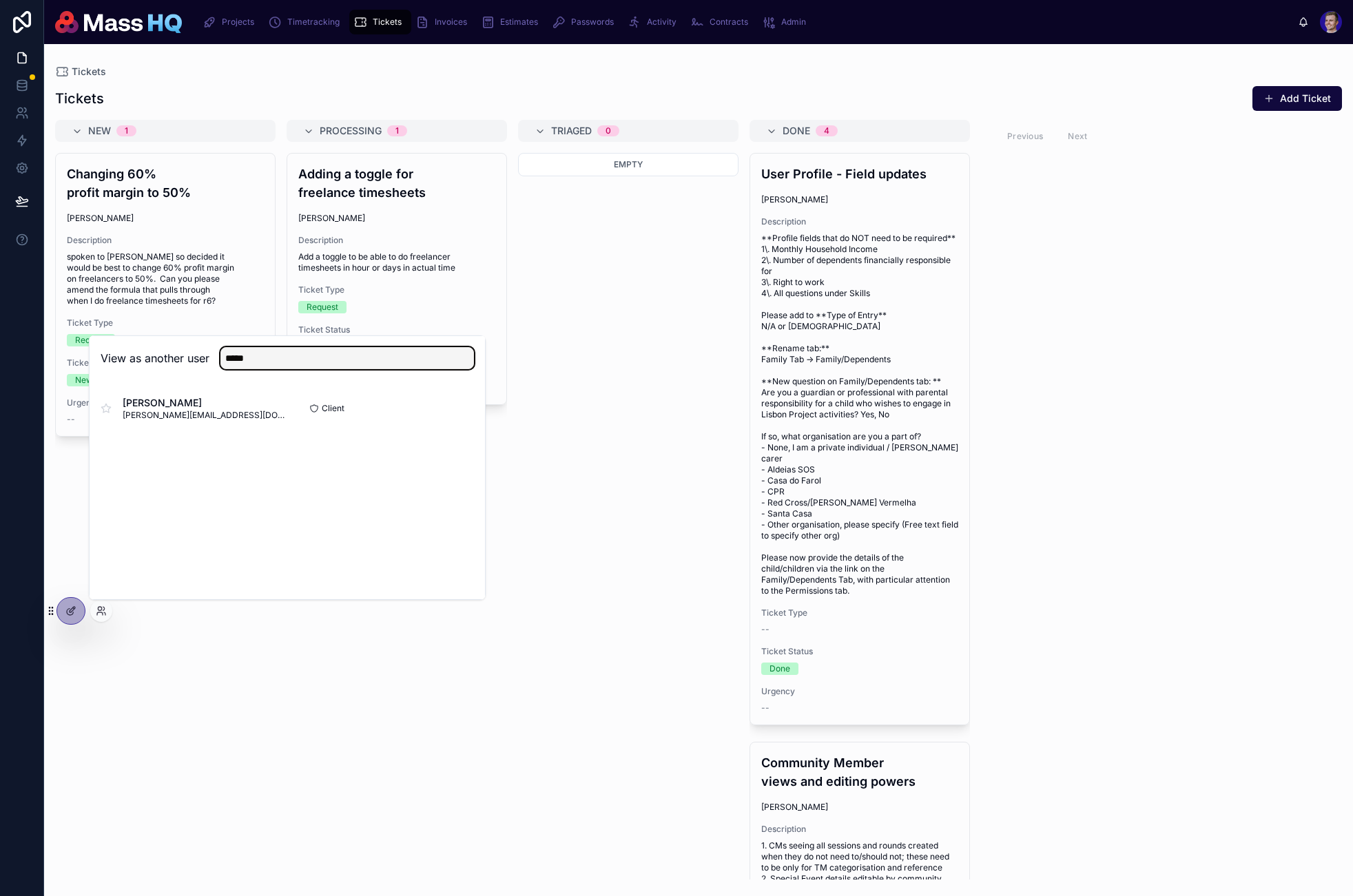
type input "*****"
click at [0, 0] on button "Select" at bounding box center [0, 0] width 0 height 0
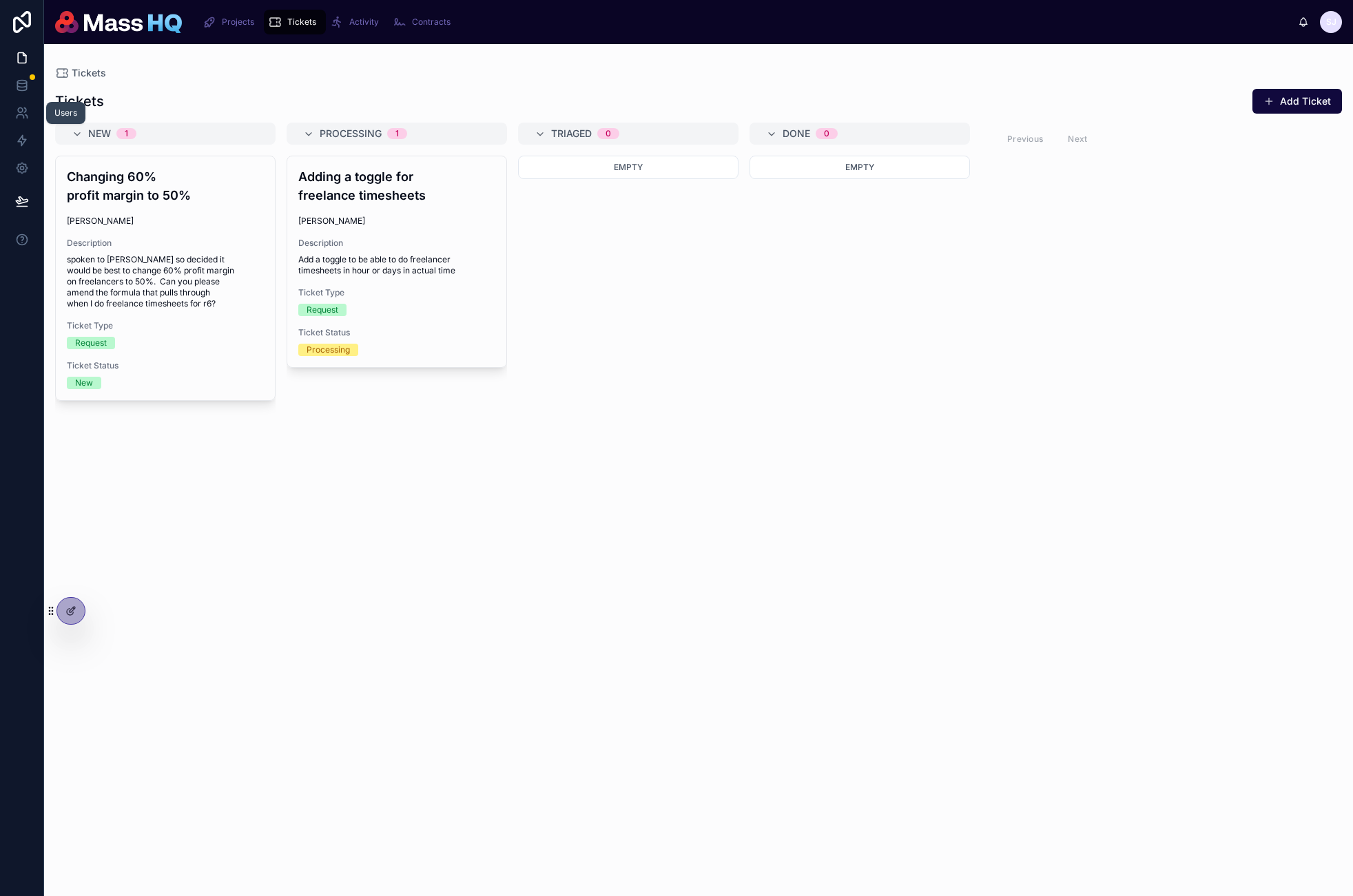
click at [22, 84] on icon at bounding box center [22, 85] width 14 height 14
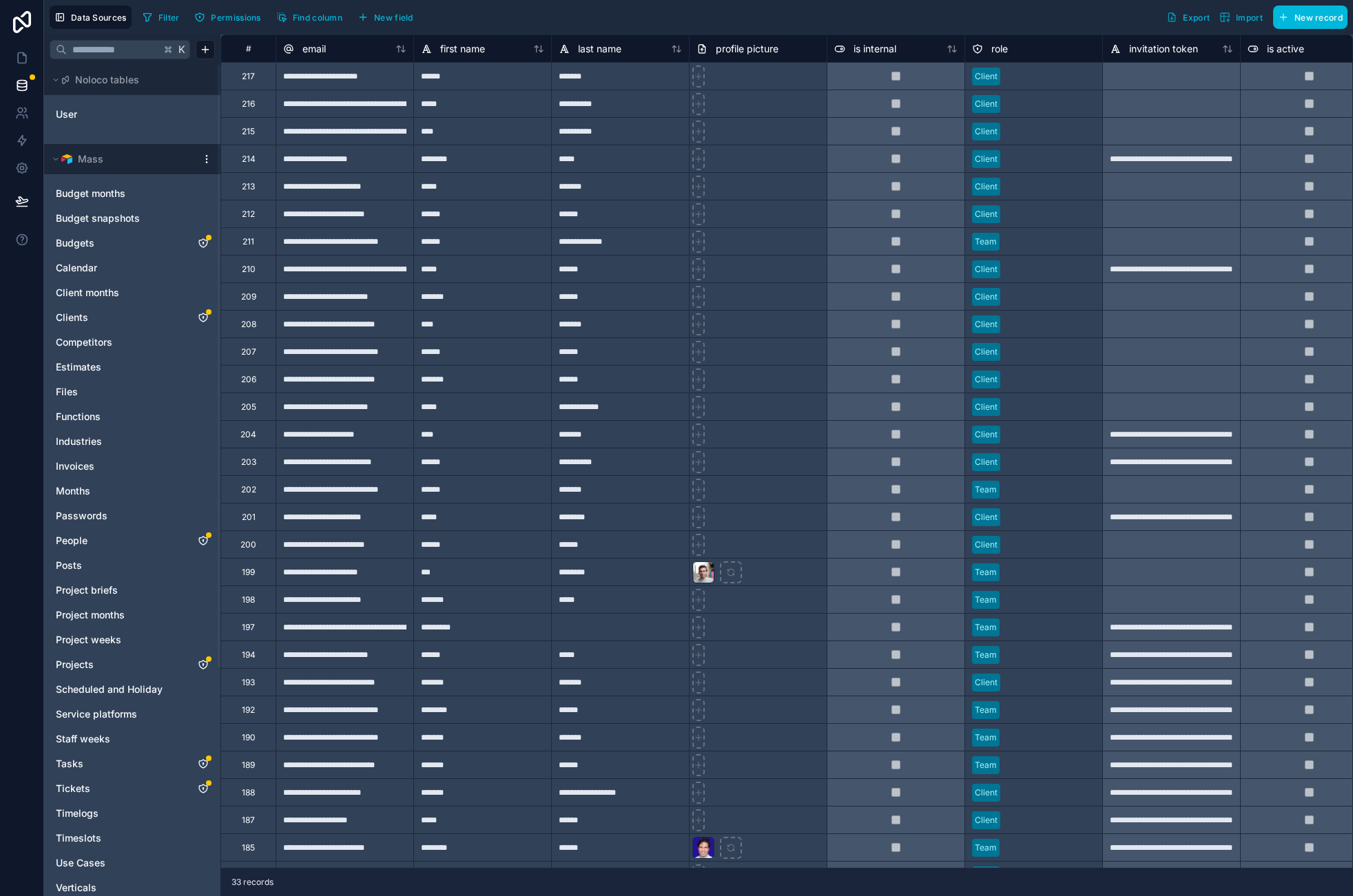
click at [201, 788] on icon "Tickets" at bounding box center [203, 788] width 11 height 11
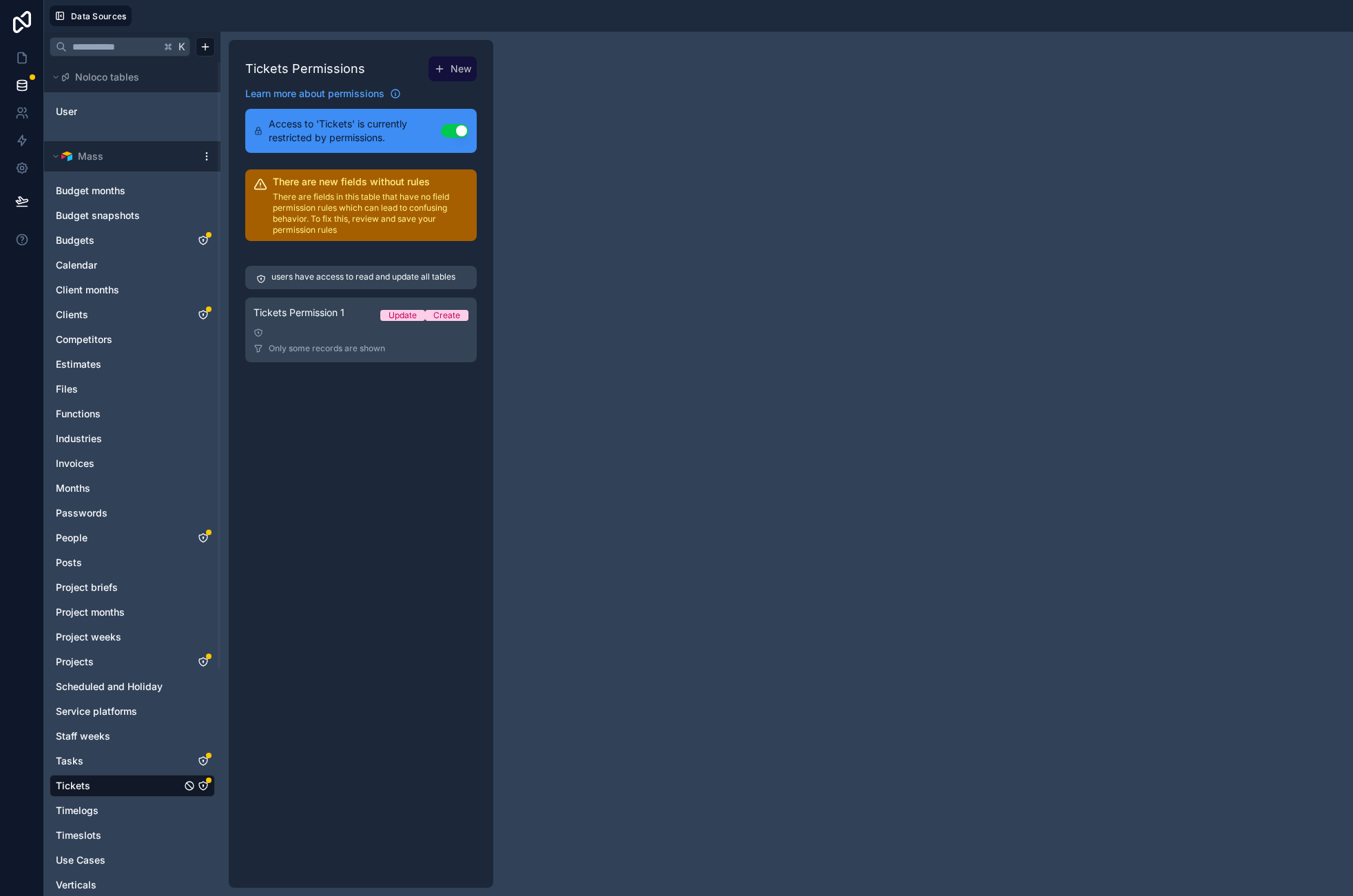
click at [308, 349] on link "Tickets Permission 1 Update Create Only some records are shown" at bounding box center [360, 330] width 231 height 65
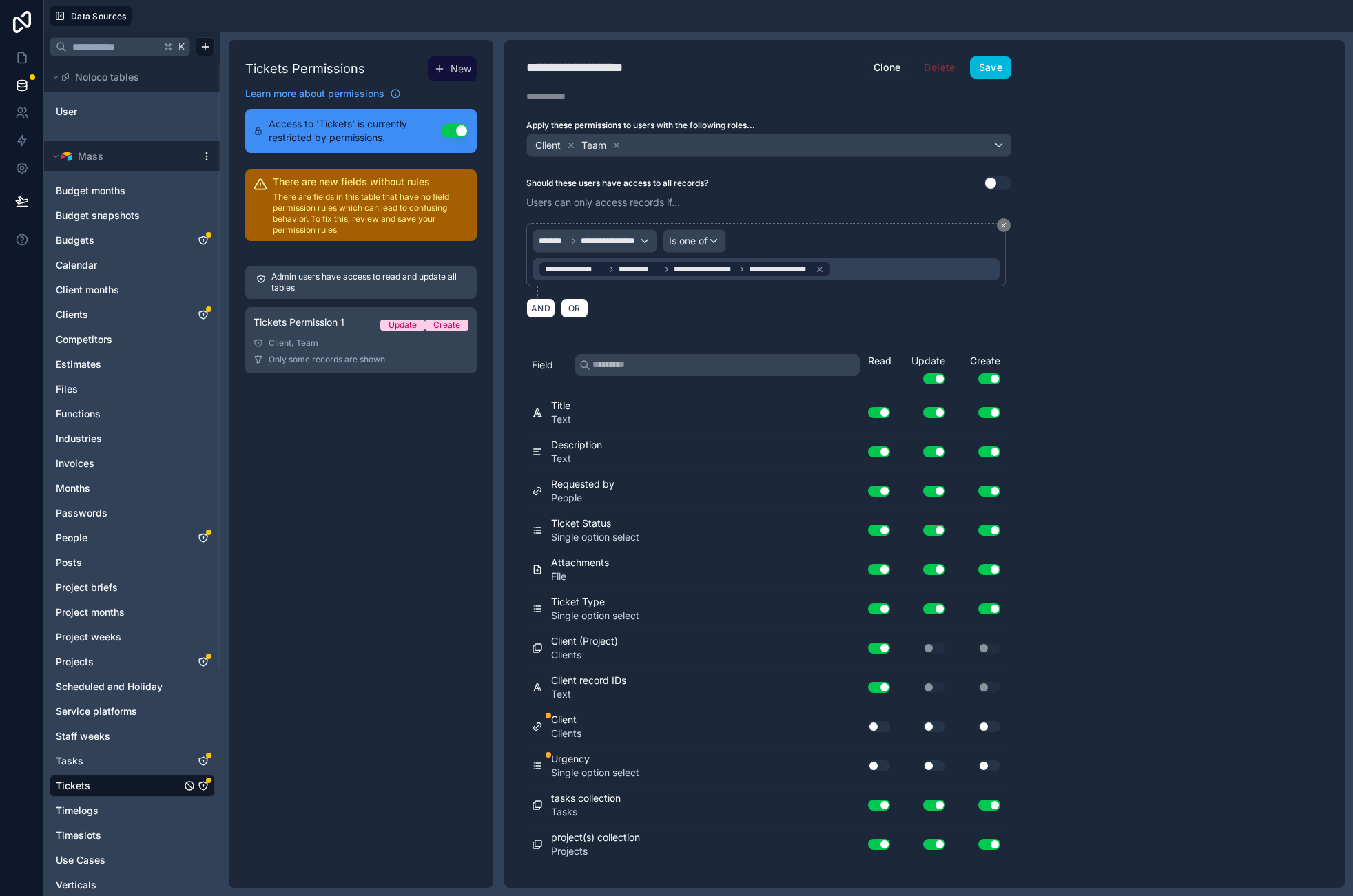
click at [1183, 310] on div "**********" at bounding box center [925, 464] width 840 height 848
click at [880, 762] on button "Use setting" at bounding box center [879, 766] width 22 height 11
click at [880, 731] on button "Use setting" at bounding box center [879, 727] width 22 height 11
click at [931, 724] on button "Use setting" at bounding box center [934, 727] width 22 height 11
click at [931, 762] on div "Use setting" at bounding box center [922, 766] width 55 height 22
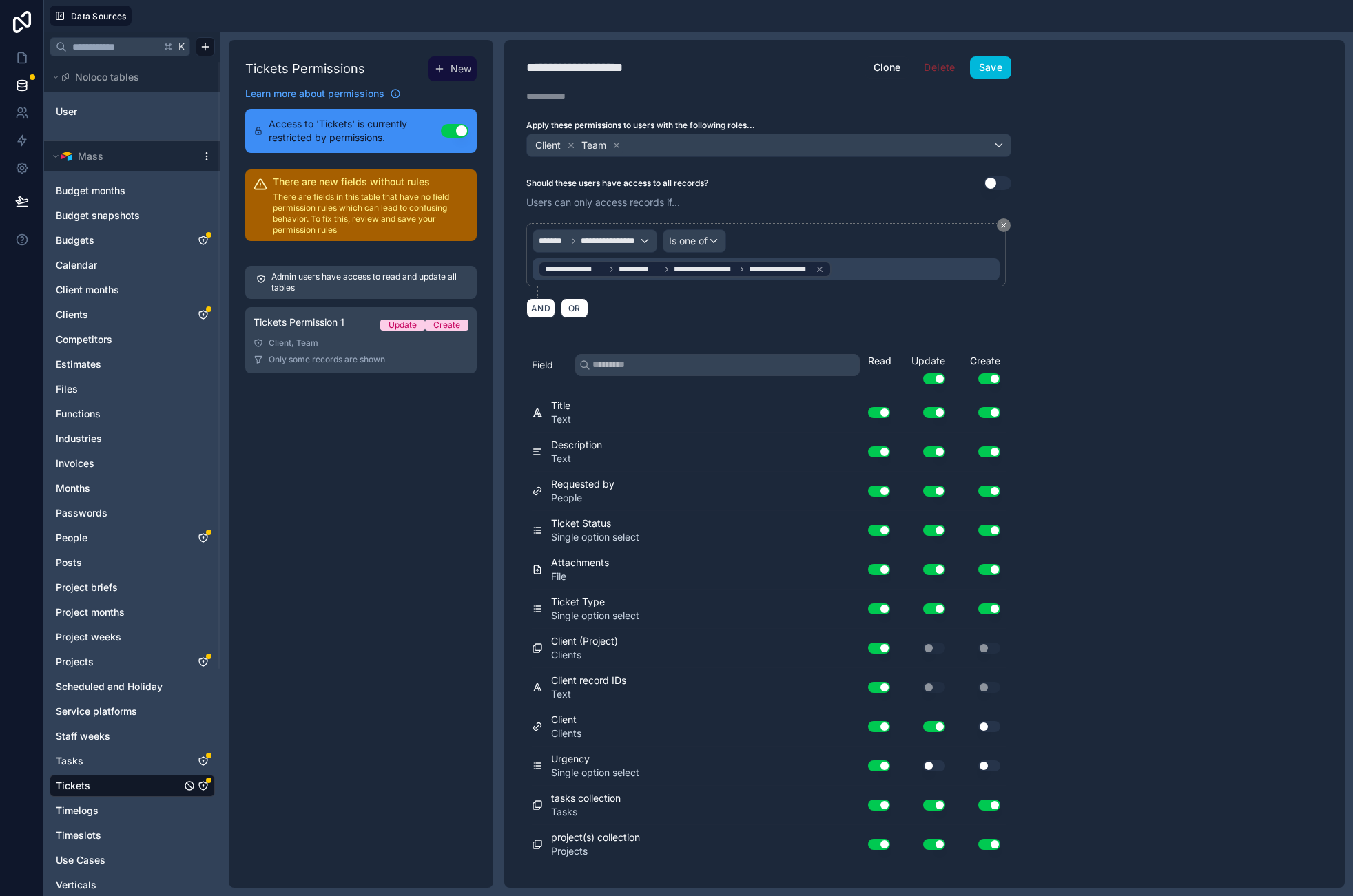
click at [931, 767] on button "Use setting" at bounding box center [934, 766] width 22 height 11
click at [991, 728] on button "Use setting" at bounding box center [989, 727] width 22 height 11
click at [989, 727] on button "Use setting" at bounding box center [989, 727] width 22 height 11
click at [1121, 731] on div "**********" at bounding box center [925, 464] width 840 height 848
click at [991, 66] on button "Save" at bounding box center [990, 67] width 41 height 22
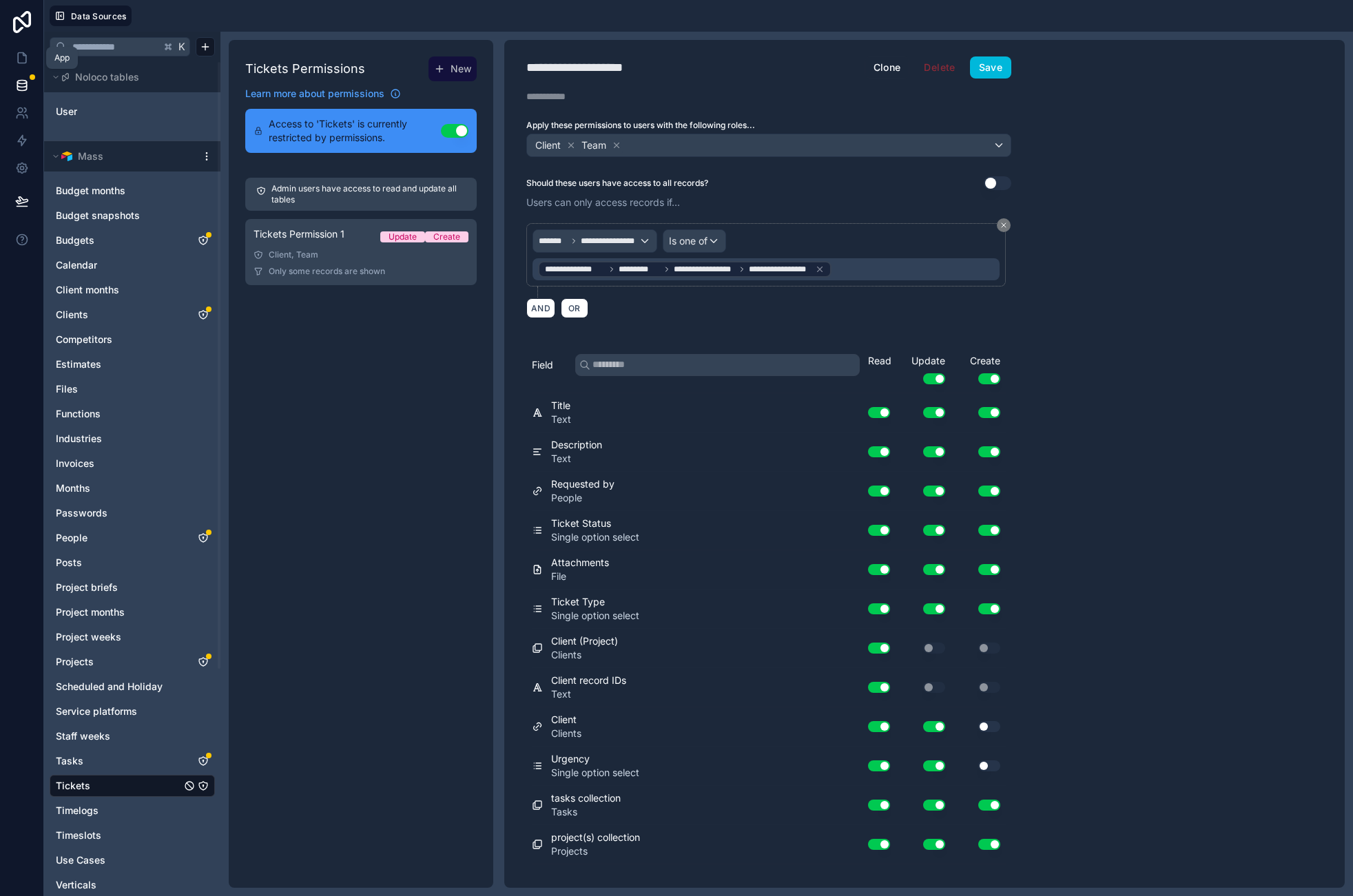
click at [21, 55] on icon at bounding box center [22, 58] width 14 height 14
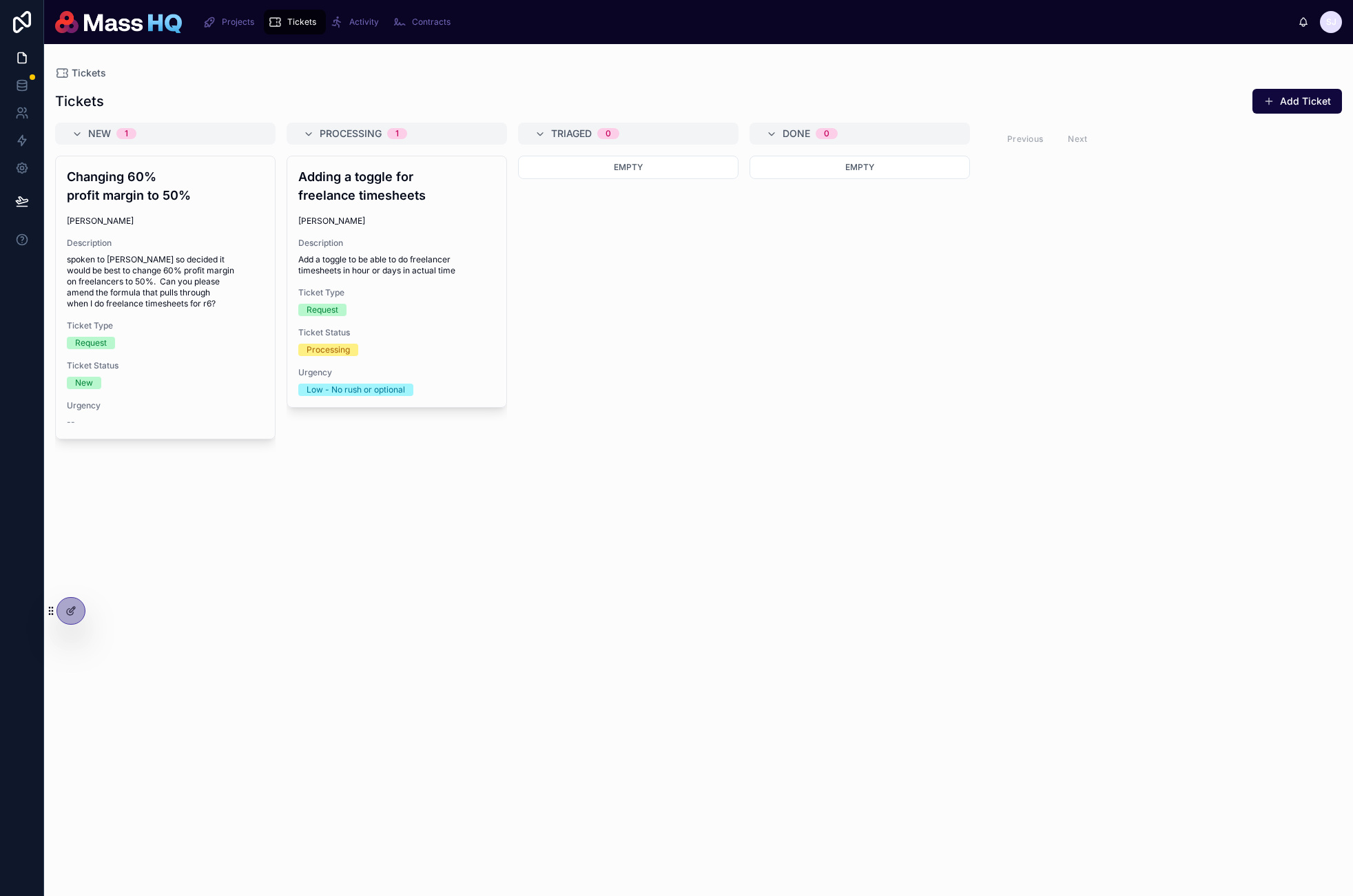
click at [117, 380] on div "Changing 60% profit margin to 50% [PERSON_NAME] Description spoken to [PERSON_N…" at bounding box center [165, 298] width 219 height 282
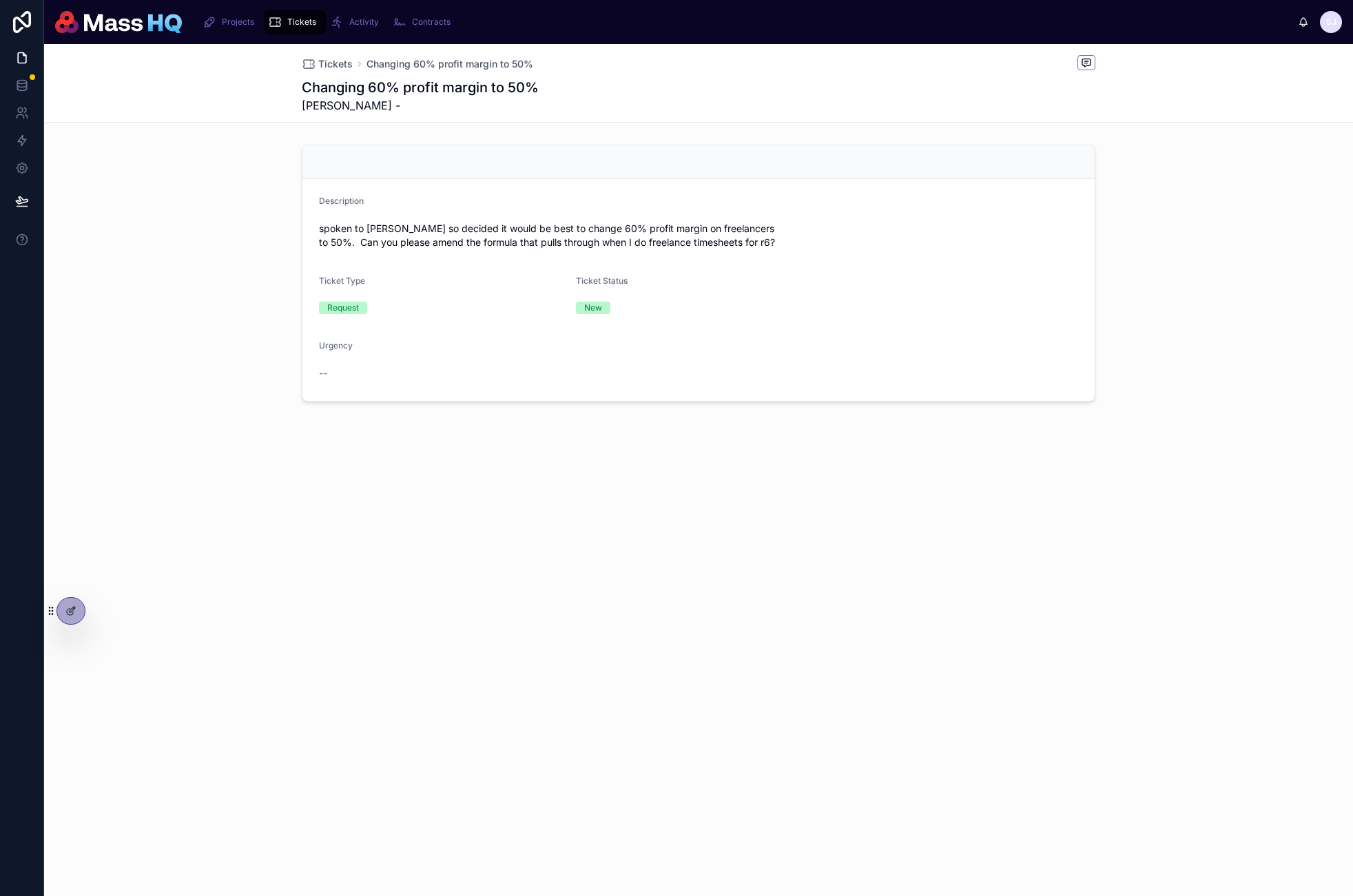
click at [696, 318] on div "New" at bounding box center [763, 308] width 374 height 21
click at [71, 606] on icon at bounding box center [71, 611] width 11 height 11
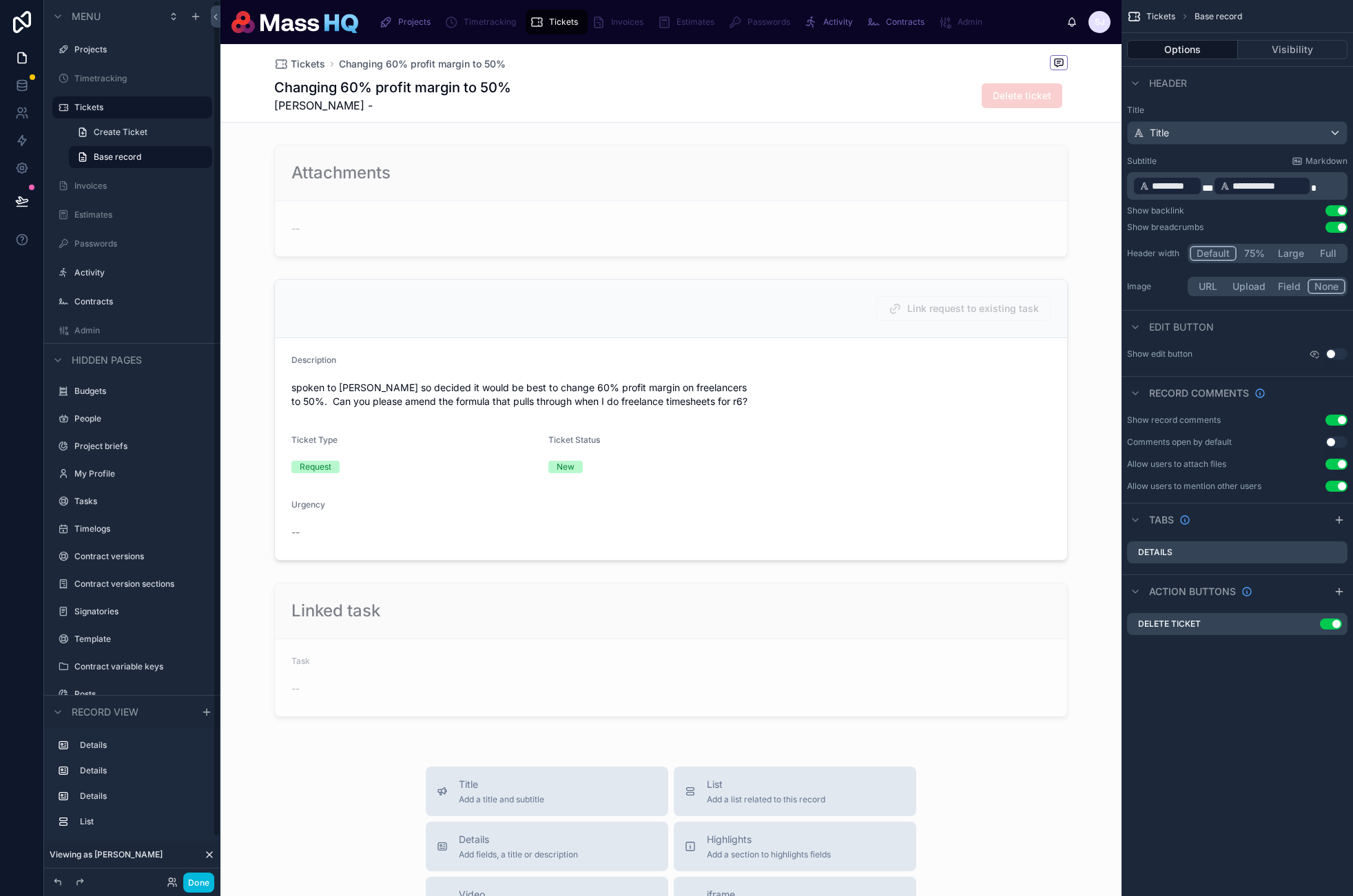
click at [357, 252] on div at bounding box center [671, 200] width 901 height 123
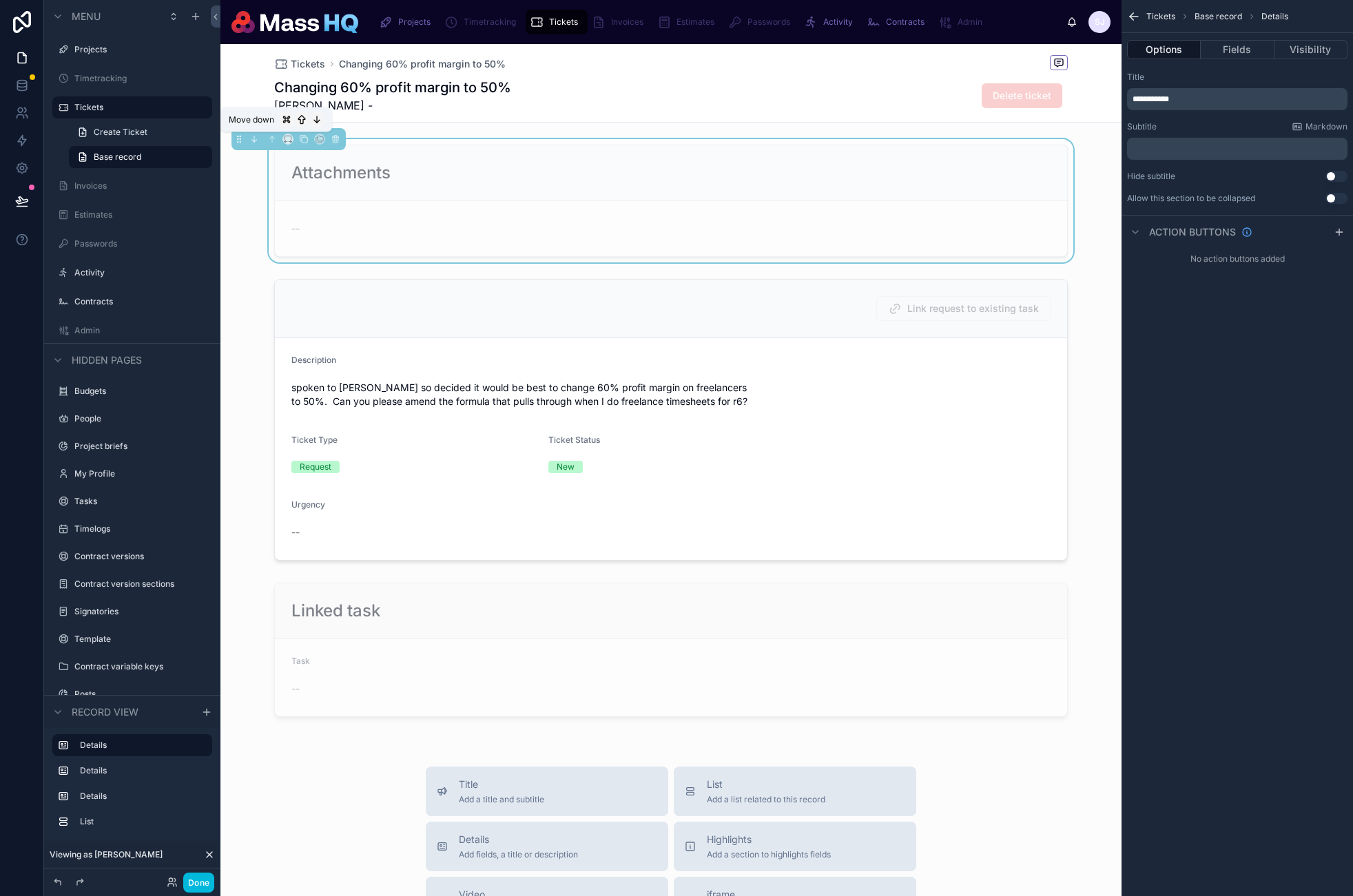
click at [258, 140] on icon at bounding box center [254, 139] width 10 height 10
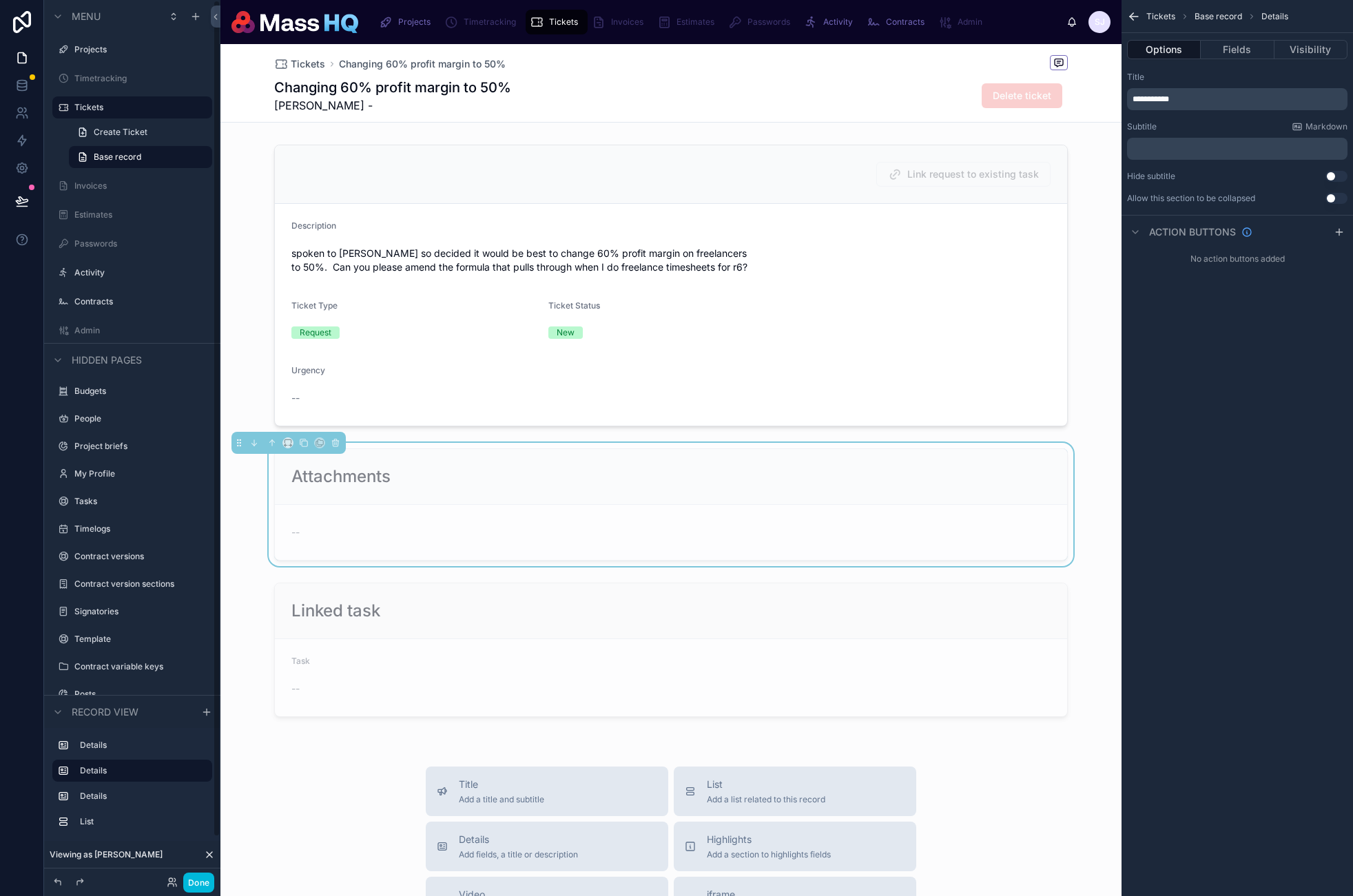
click at [197, 883] on button "Done" at bounding box center [199, 883] width 31 height 20
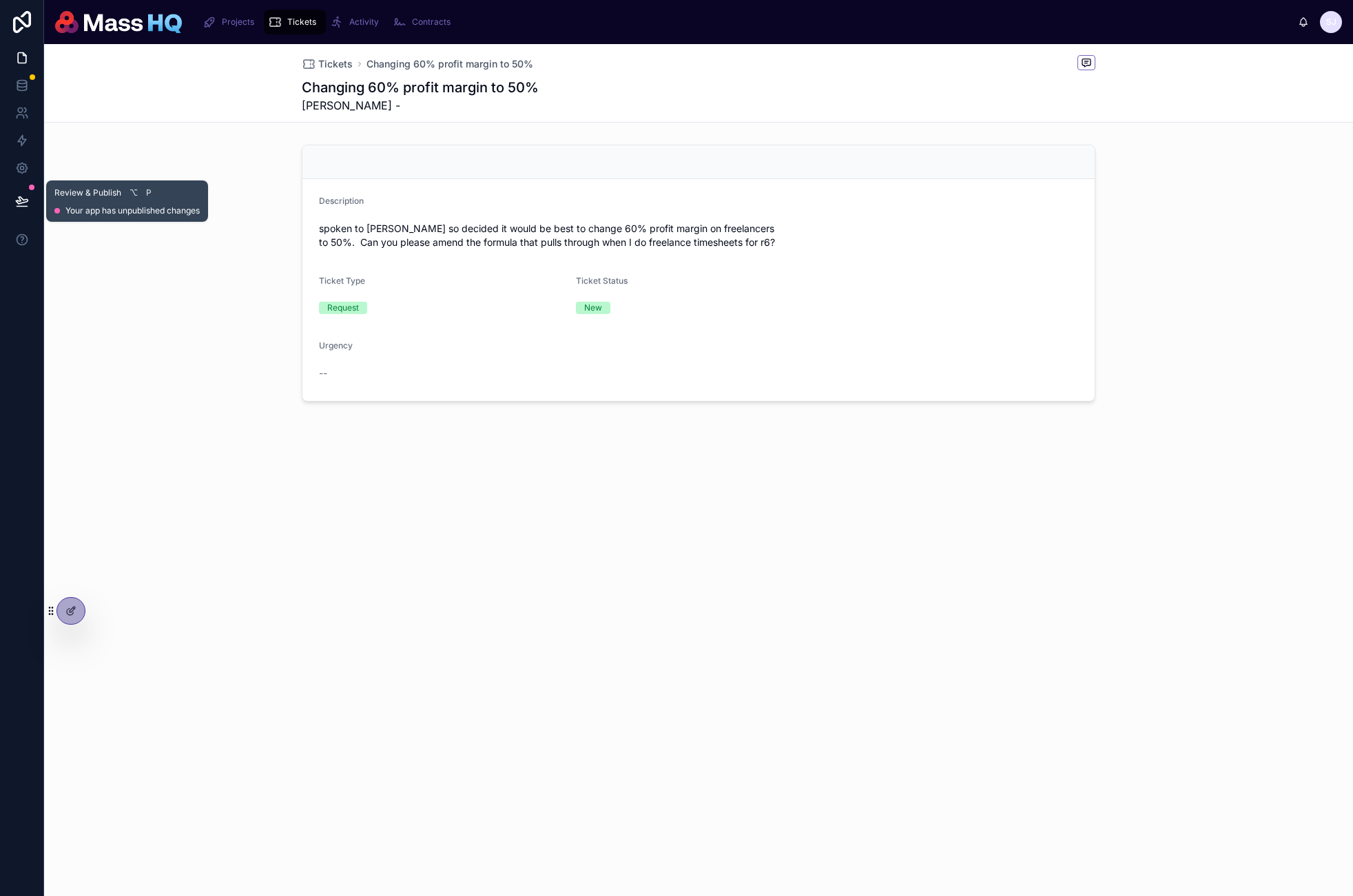
click at [13, 205] on button at bounding box center [21, 201] width 30 height 38
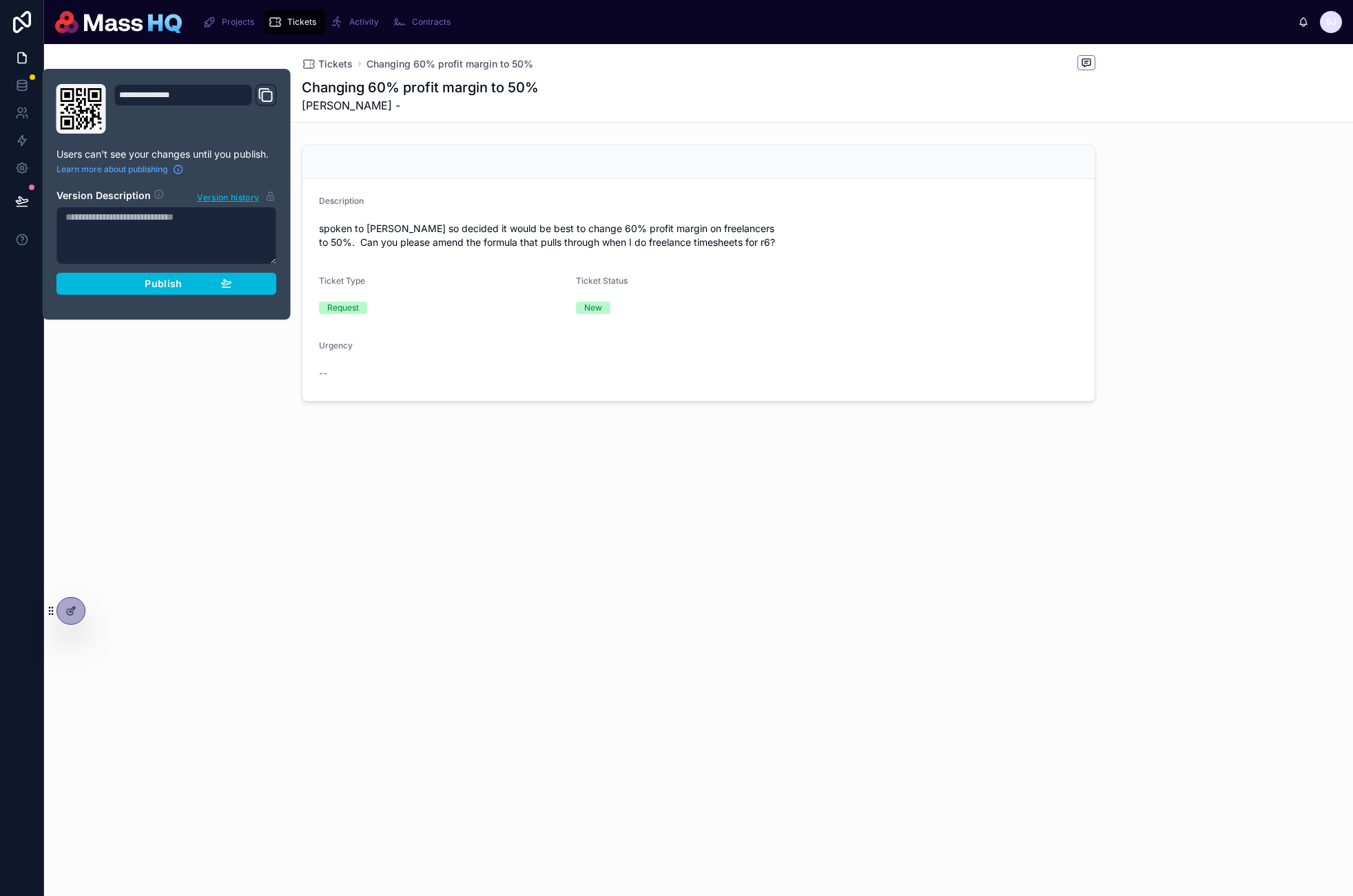
click at [163, 290] on button "Publish" at bounding box center [166, 284] width 220 height 22
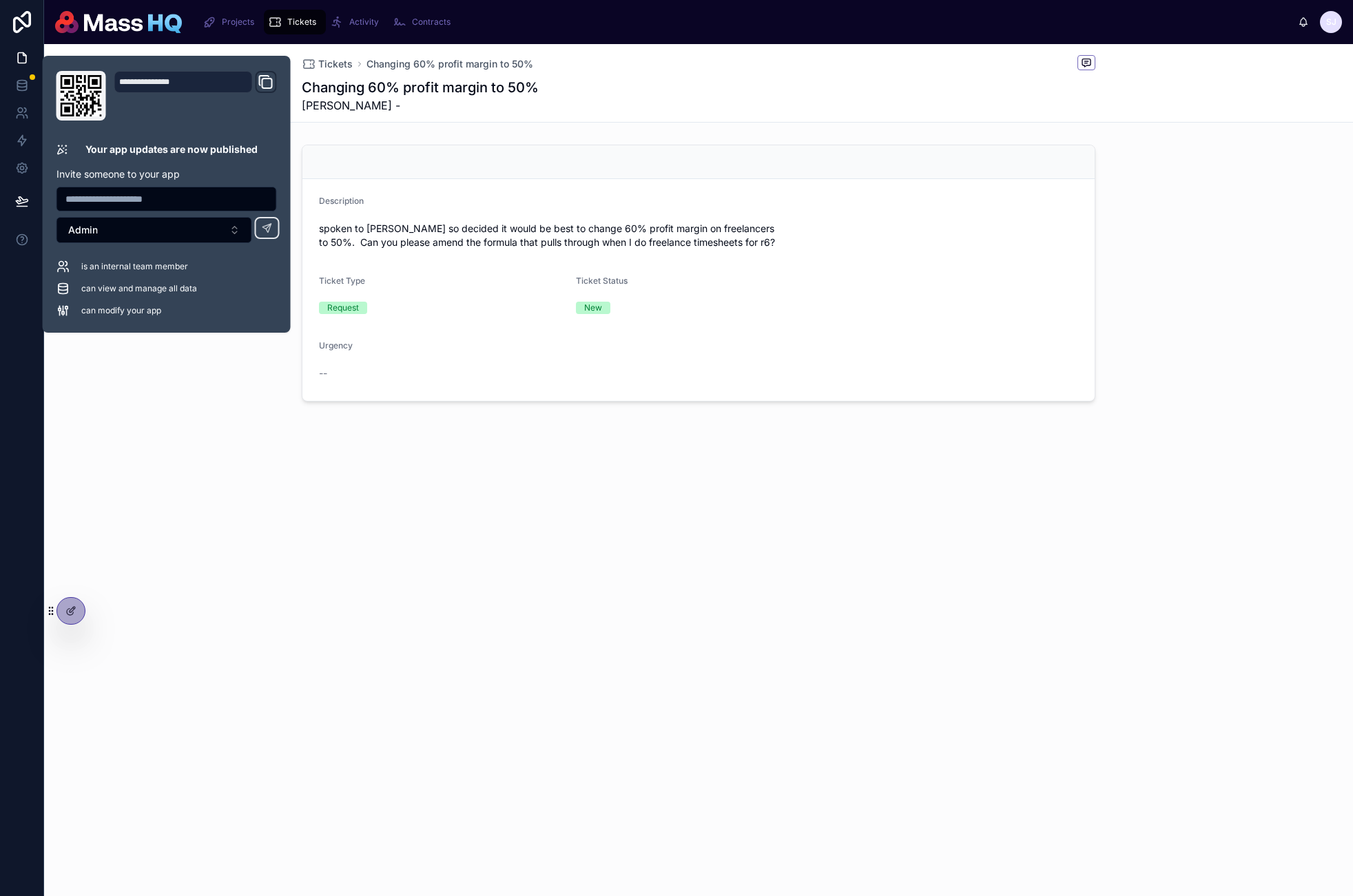
click at [202, 533] on div "Tickets Changing 60% profit margin to 50% Changing 60% profit margin to 50% [PE…" at bounding box center [699, 471] width 1309 height 852
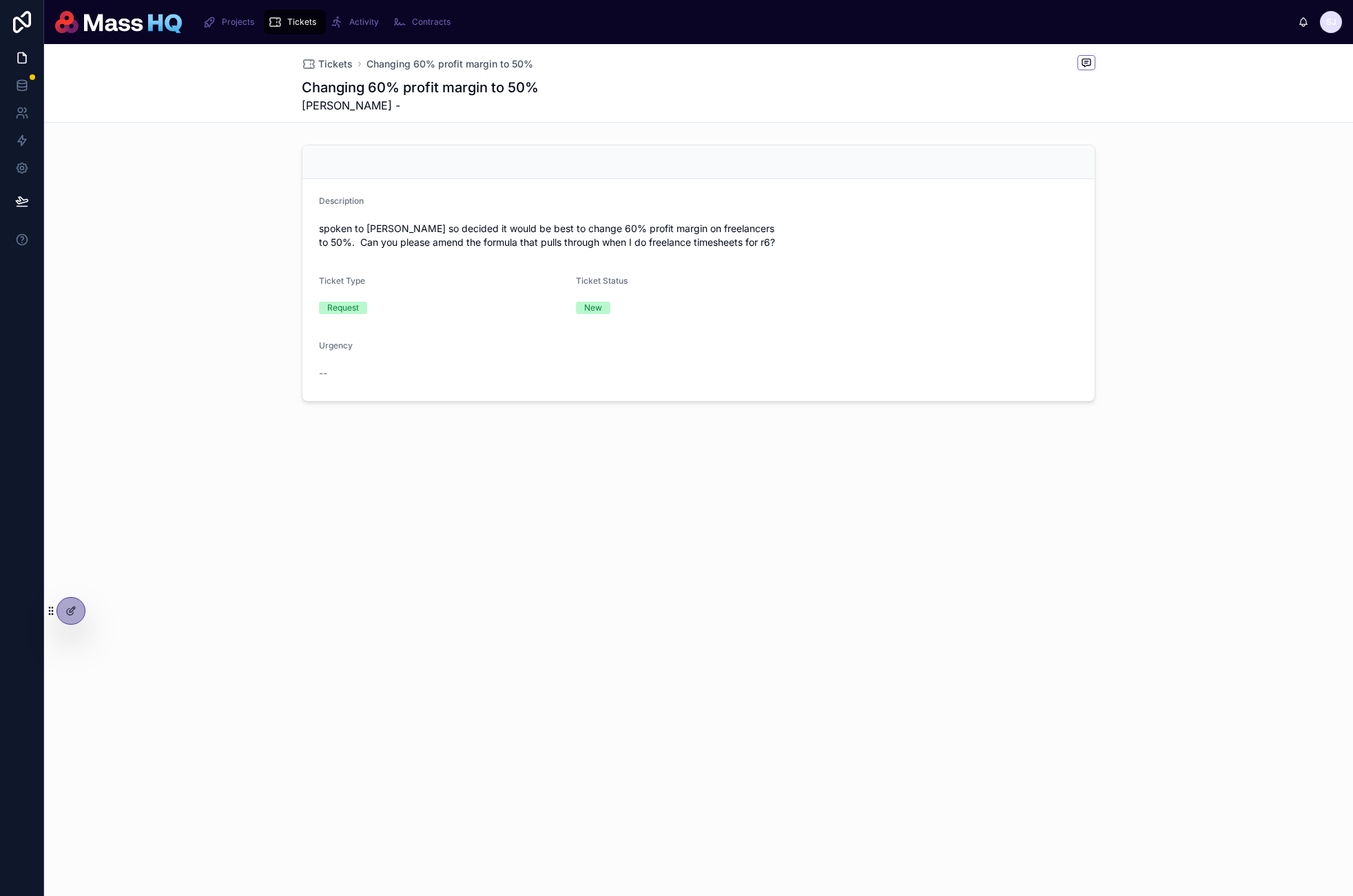
click at [202, 540] on div "Tickets Changing 60% profit margin to 50% Changing 60% profit margin to 50% [PE…" at bounding box center [699, 471] width 1309 height 852
